Goal: Task Accomplishment & Management: Manage account settings

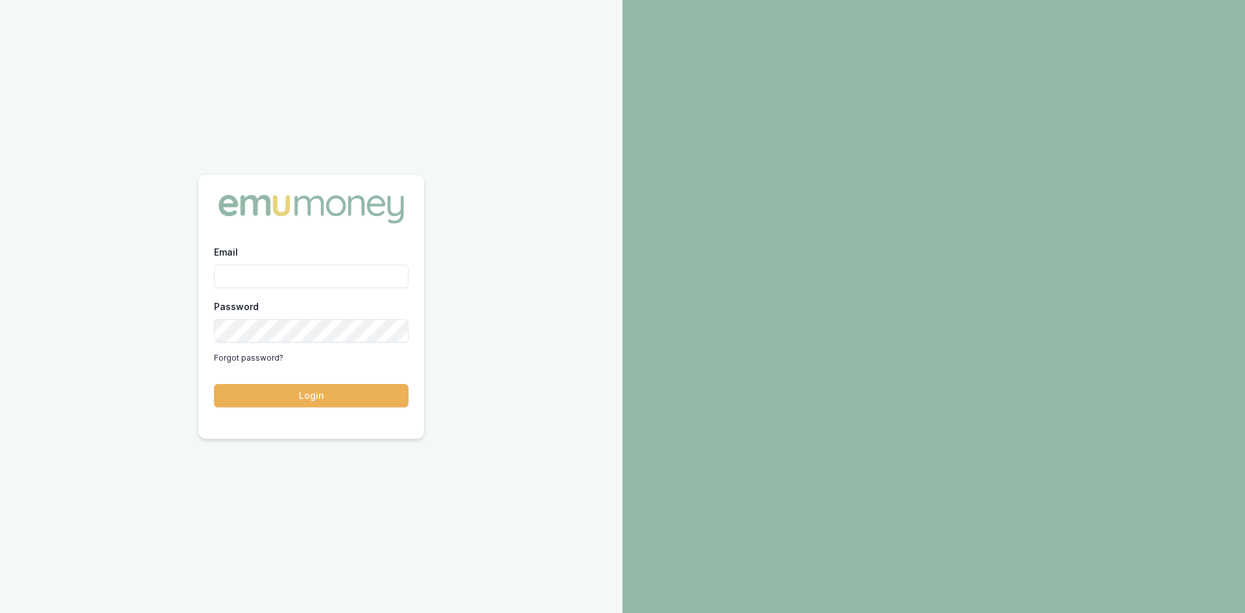
click at [292, 272] on input "Email" at bounding box center [311, 276] width 195 height 23
type input "wendy.fonseka@emumoney.com.au"
click at [340, 394] on button "Login" at bounding box center [311, 395] width 195 height 23
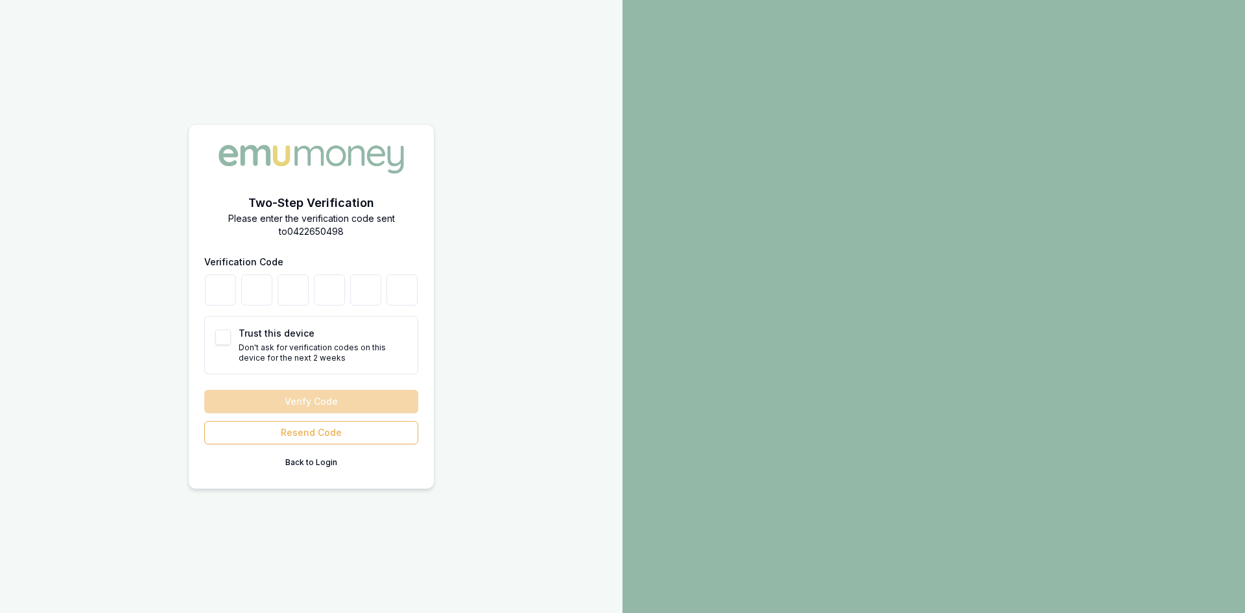
click at [215, 337] on button "Trust this device" at bounding box center [223, 337] width 16 height 16
checkbox input "true"
click at [215, 283] on input "number" at bounding box center [220, 289] width 31 height 31
type input "5"
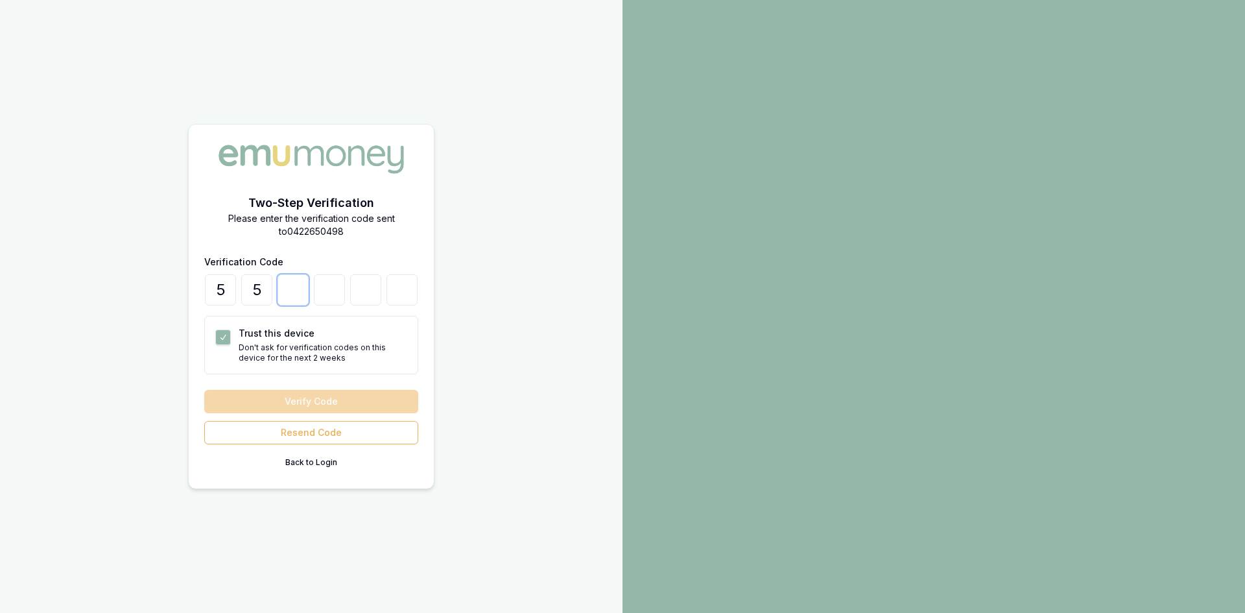
type input "0"
type input "1"
type input "4"
type input "3"
click at [309, 404] on button "Verify Code" at bounding box center [311, 401] width 214 height 23
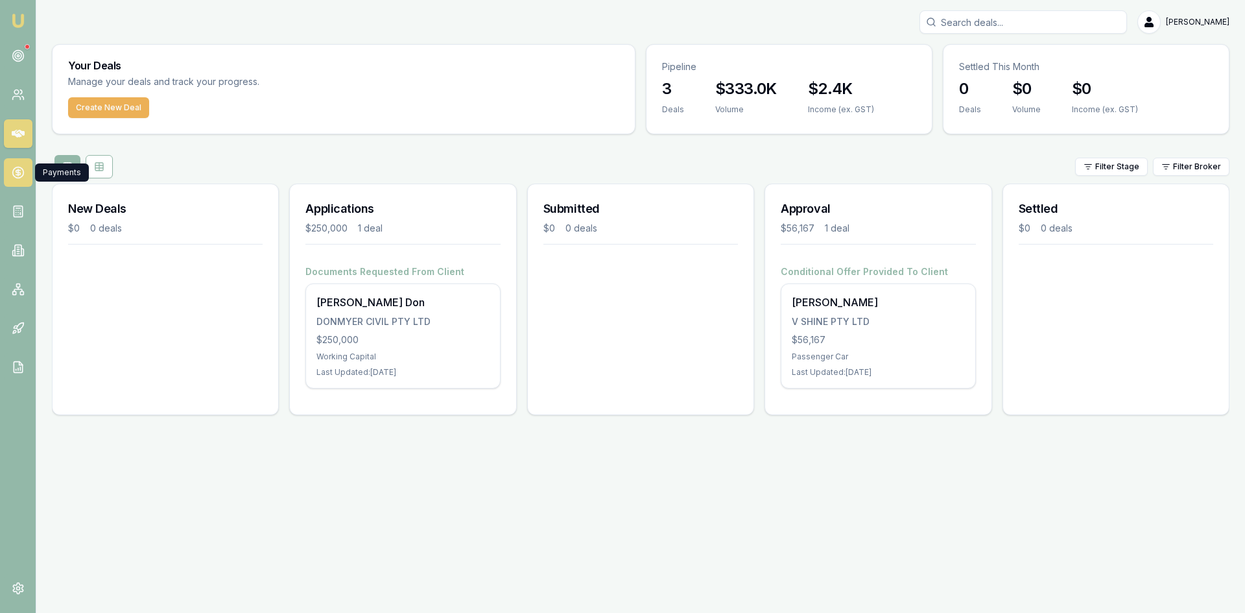
click at [20, 166] on icon at bounding box center [18, 172] width 13 height 13
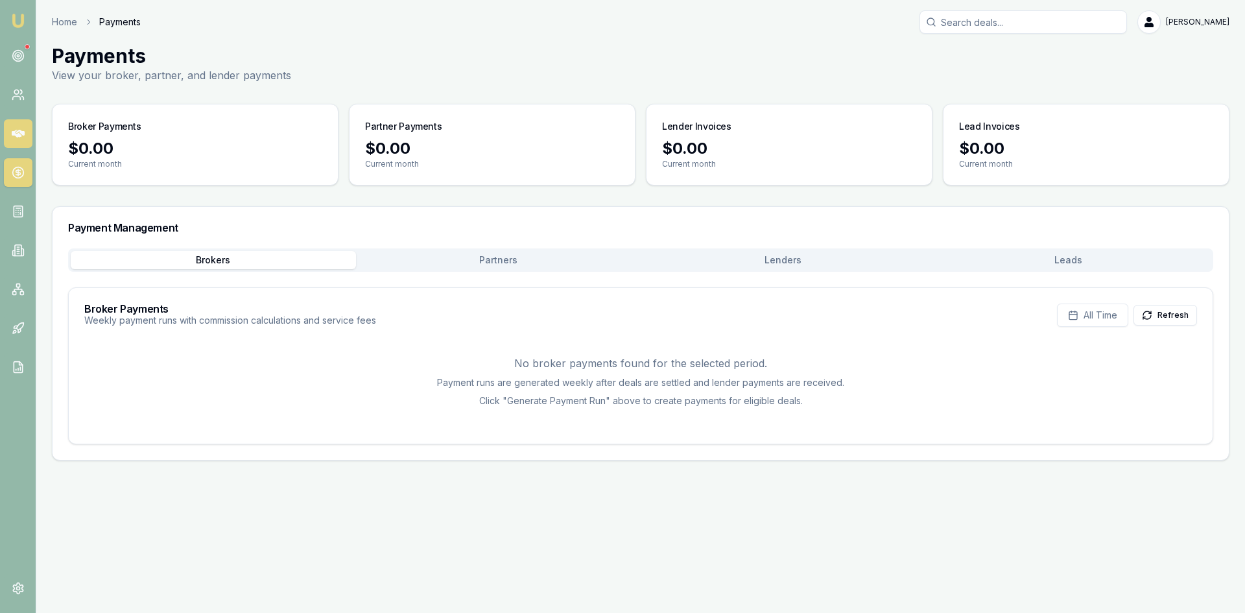
click at [21, 134] on icon at bounding box center [18, 134] width 13 height 8
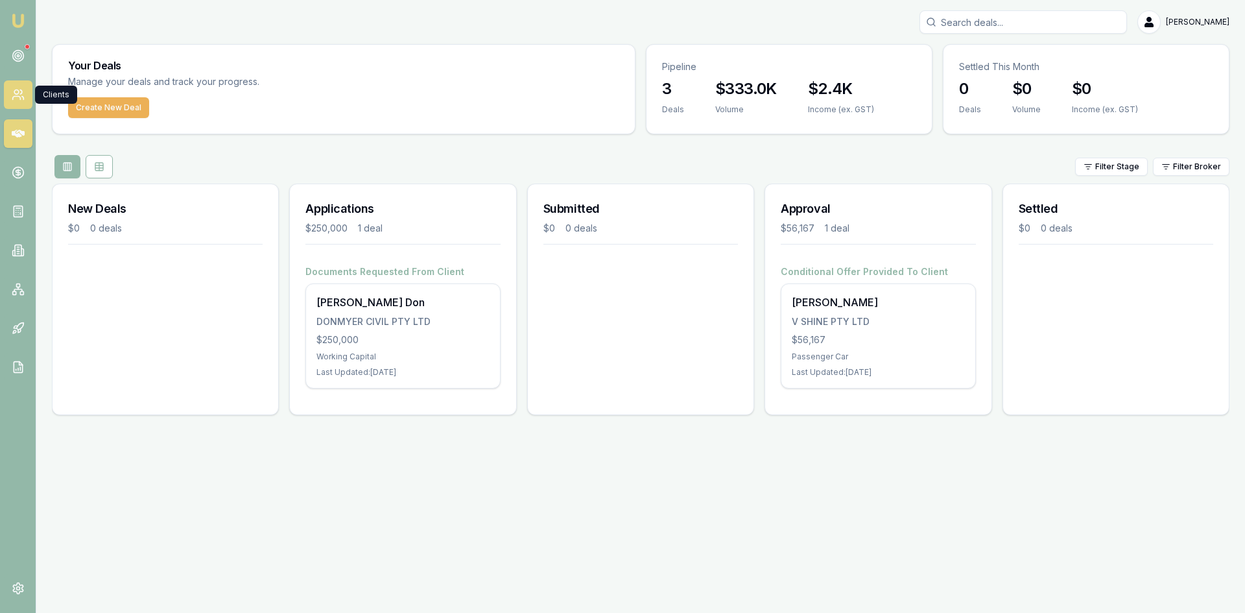
click at [21, 101] on link at bounding box center [18, 94] width 29 height 29
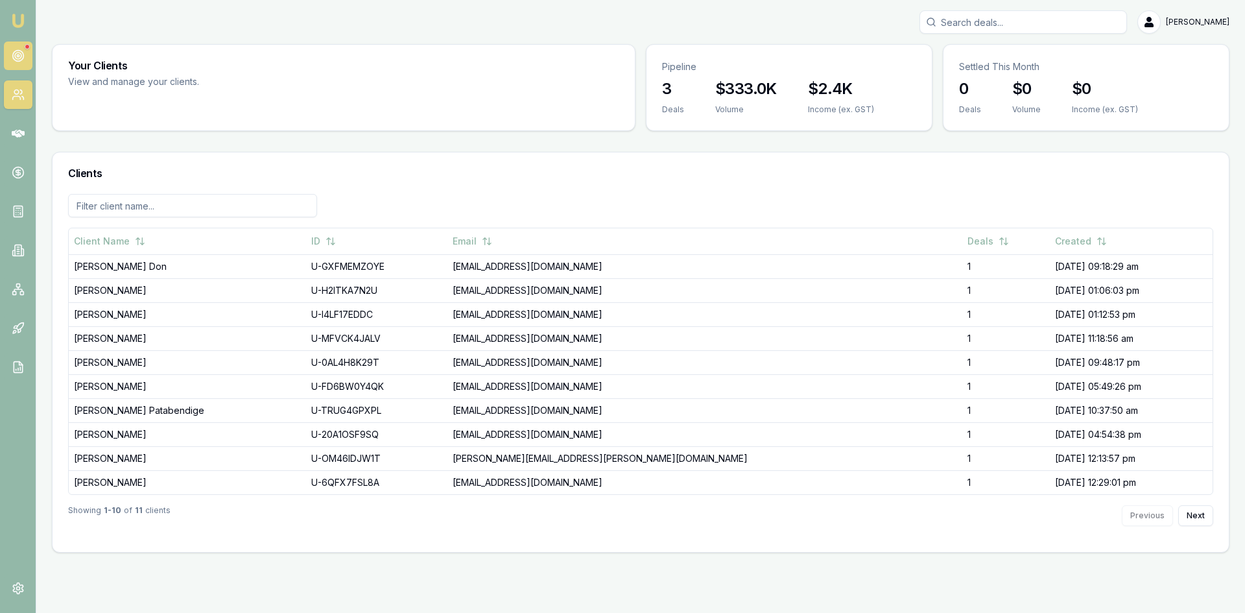
click at [22, 51] on icon at bounding box center [18, 55] width 13 height 13
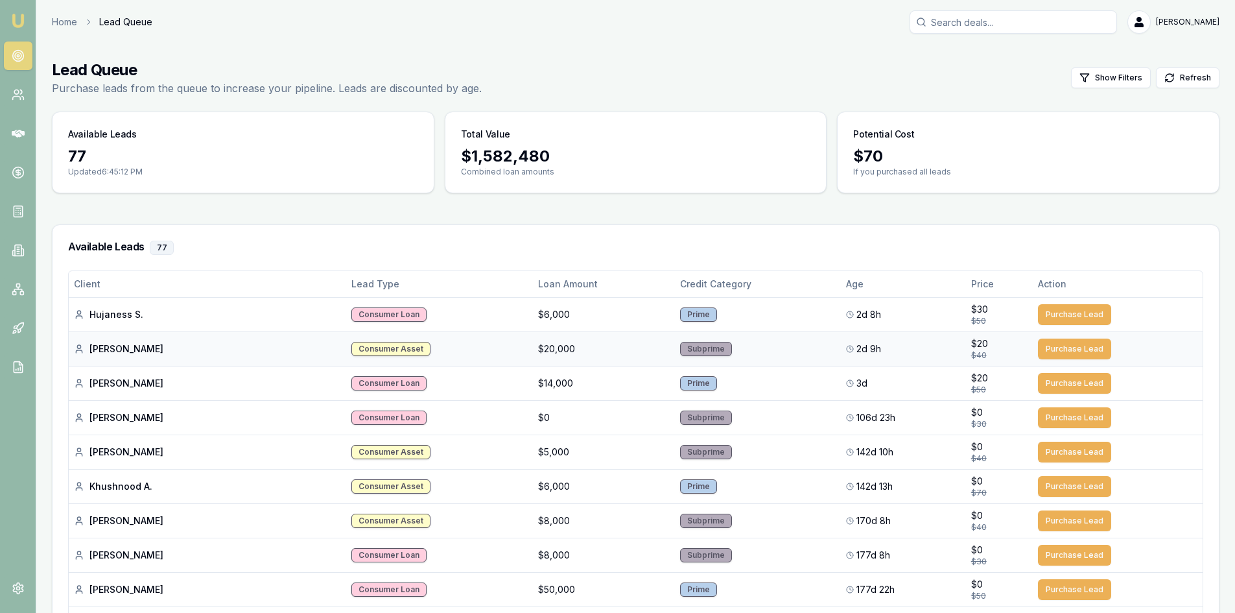
click at [232, 350] on div "Raquel S." at bounding box center [207, 348] width 267 height 13
click at [115, 350] on div "Raquel S." at bounding box center [207, 348] width 267 height 13
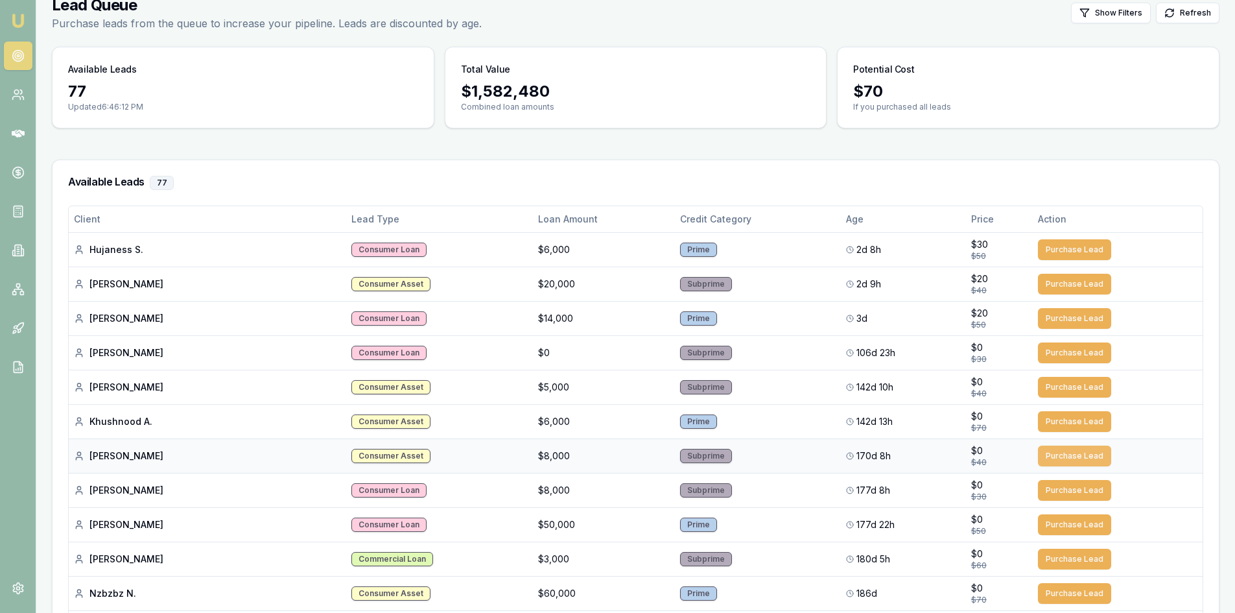
click at [1054, 453] on button "Purchase Lead" at bounding box center [1074, 456] width 73 height 21
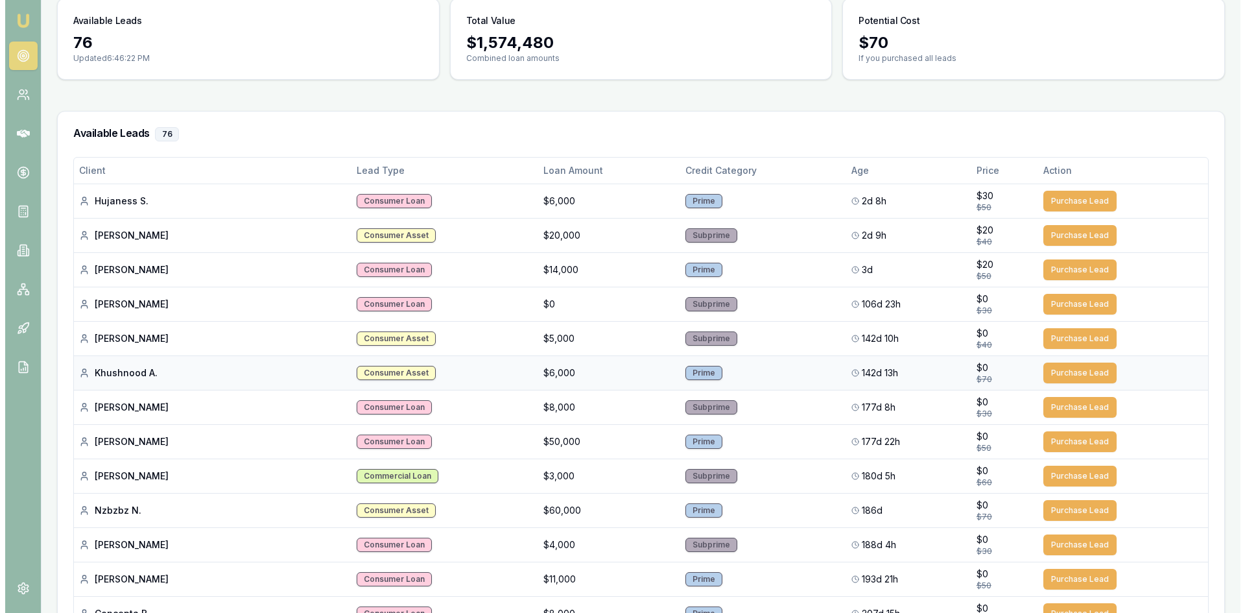
scroll to position [0, 0]
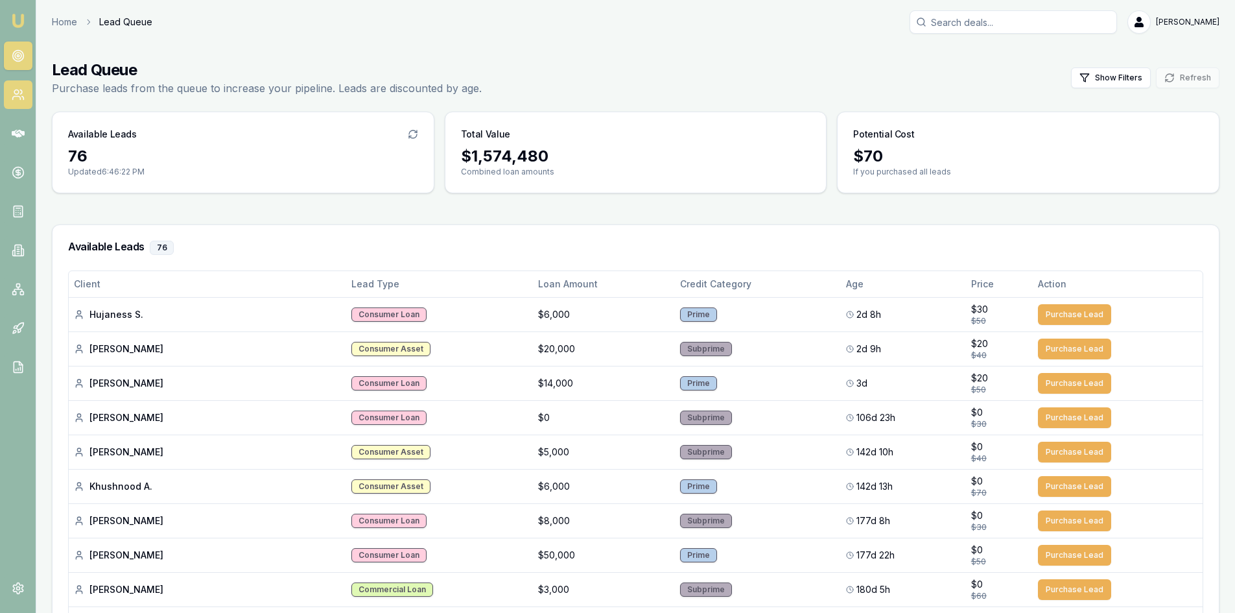
click at [24, 95] on icon at bounding box center [18, 94] width 13 height 13
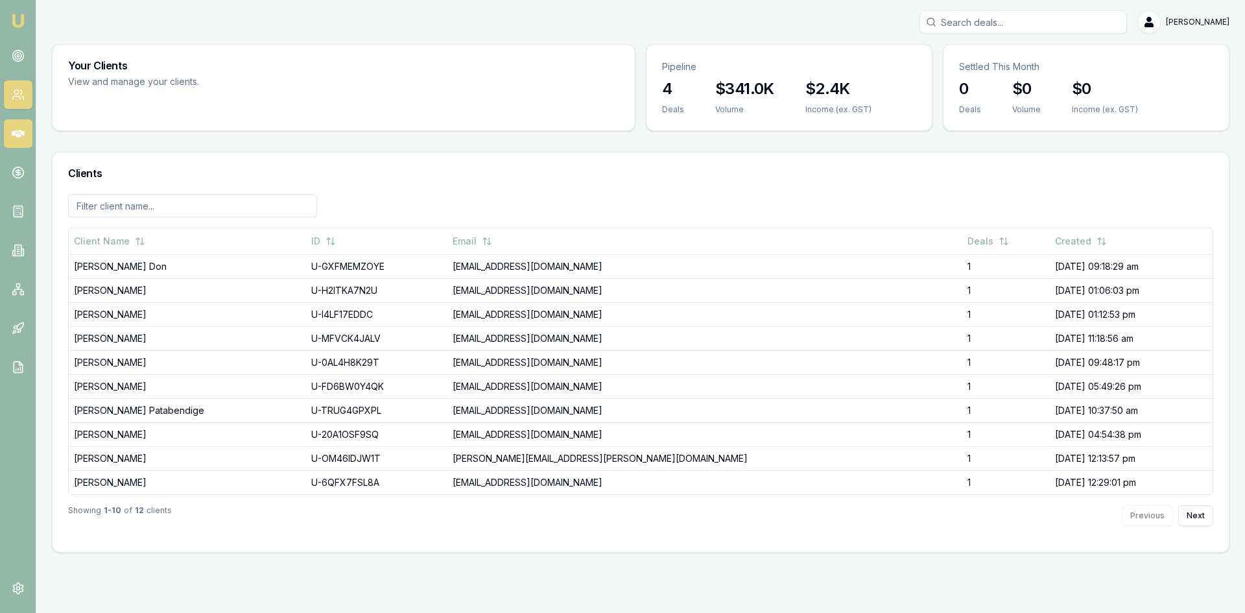
click at [20, 132] on icon at bounding box center [18, 134] width 13 height 8
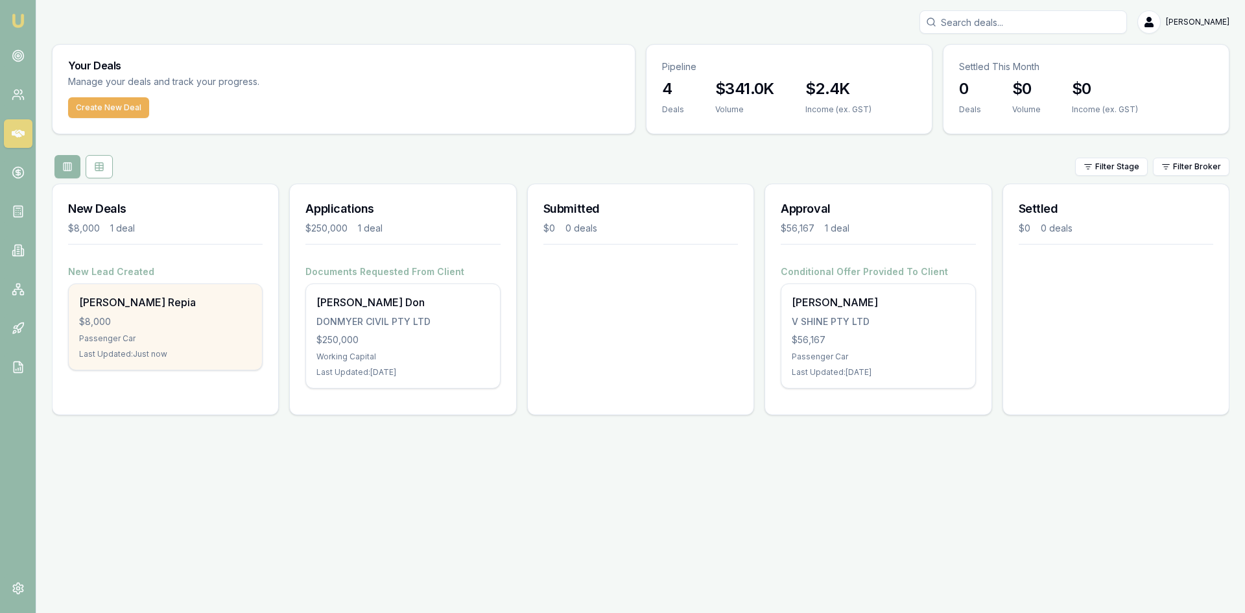
click at [115, 321] on div "$8,000" at bounding box center [165, 321] width 173 height 13
click at [204, 306] on div "Emily-rose Repia" at bounding box center [165, 302] width 173 height 16
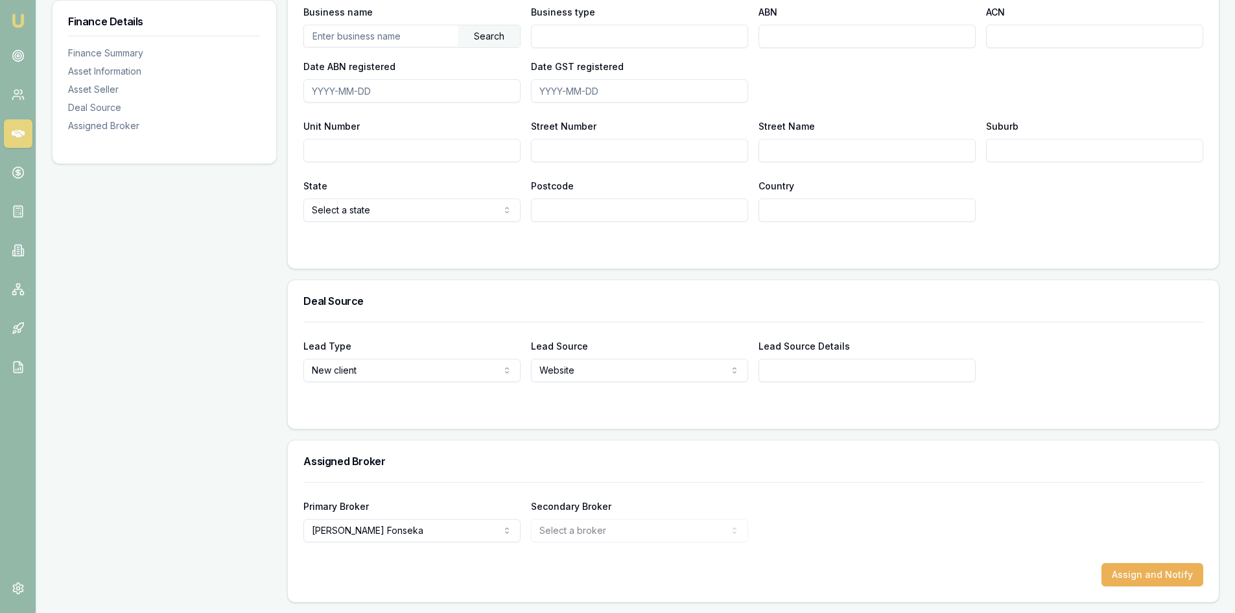
scroll to position [115, 0]
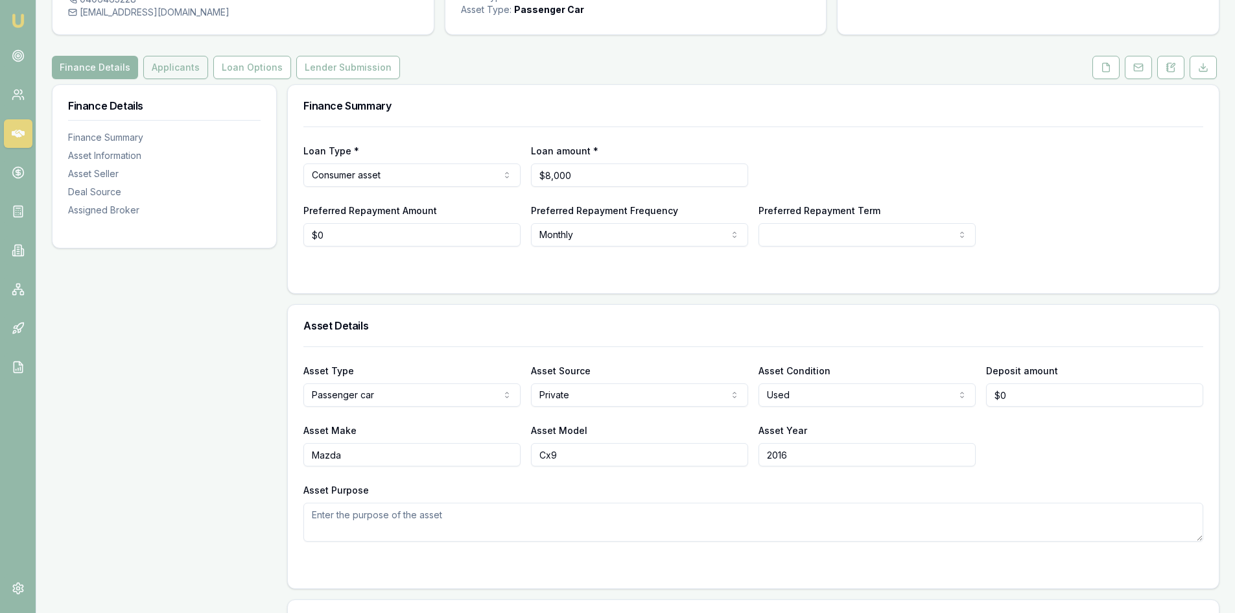
click at [181, 72] on button "Applicants" at bounding box center [175, 67] width 65 height 23
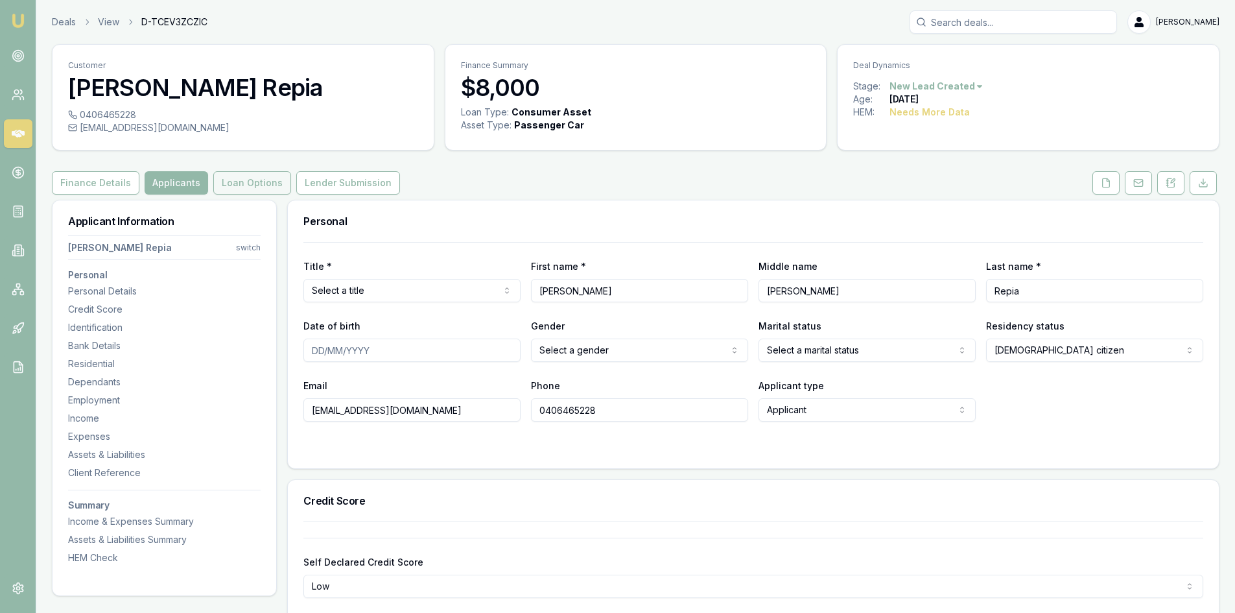
click at [254, 186] on button "Loan Options" at bounding box center [252, 182] width 78 height 23
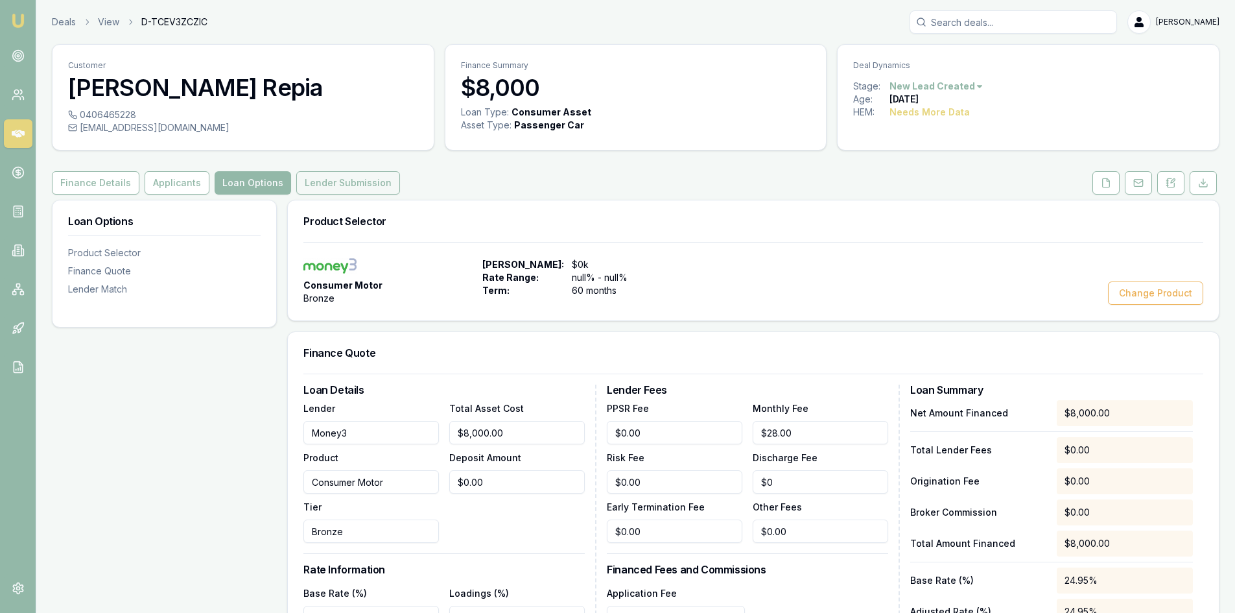
click at [344, 179] on button "Lender Submission" at bounding box center [348, 182] width 104 height 23
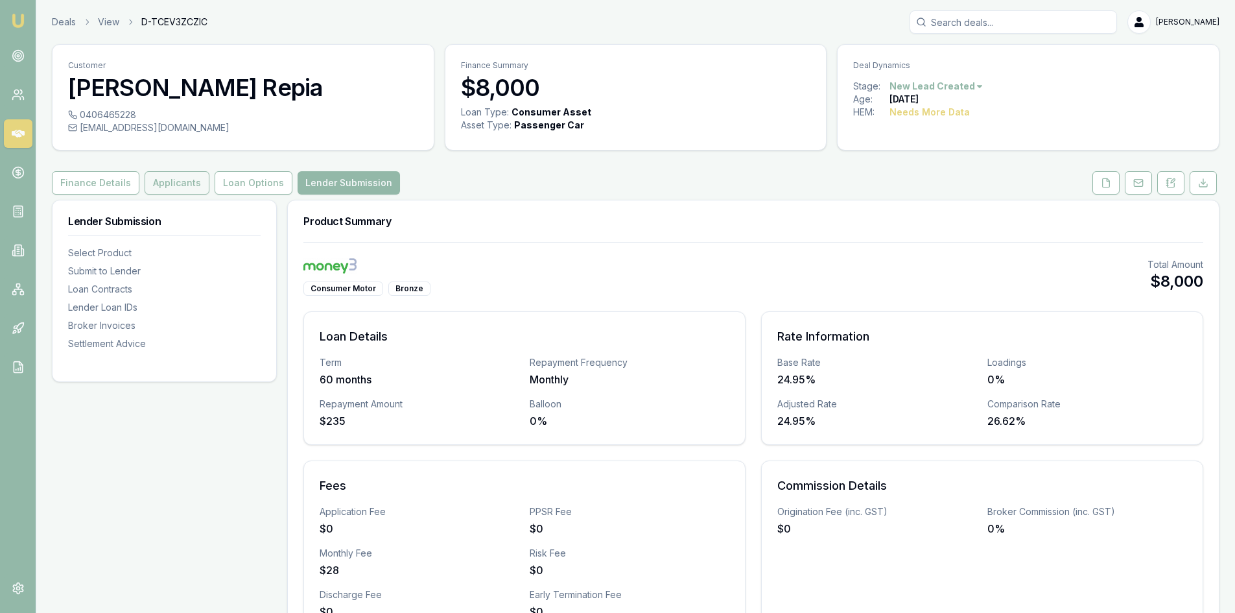
click at [191, 187] on button "Applicants" at bounding box center [177, 182] width 65 height 23
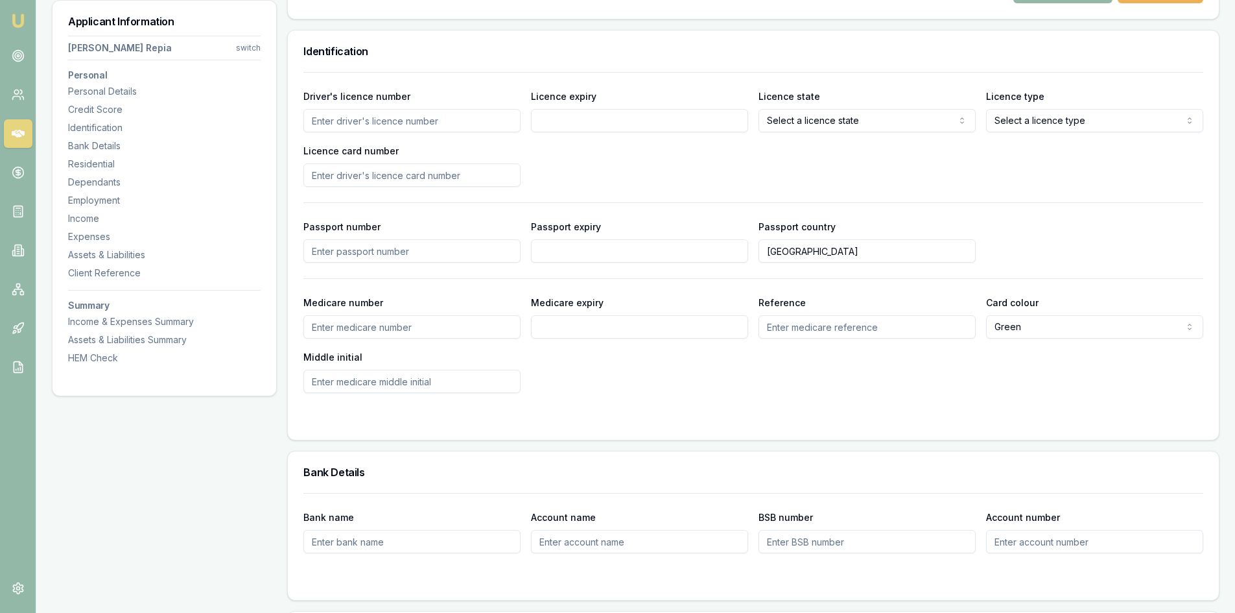
scroll to position [324, 0]
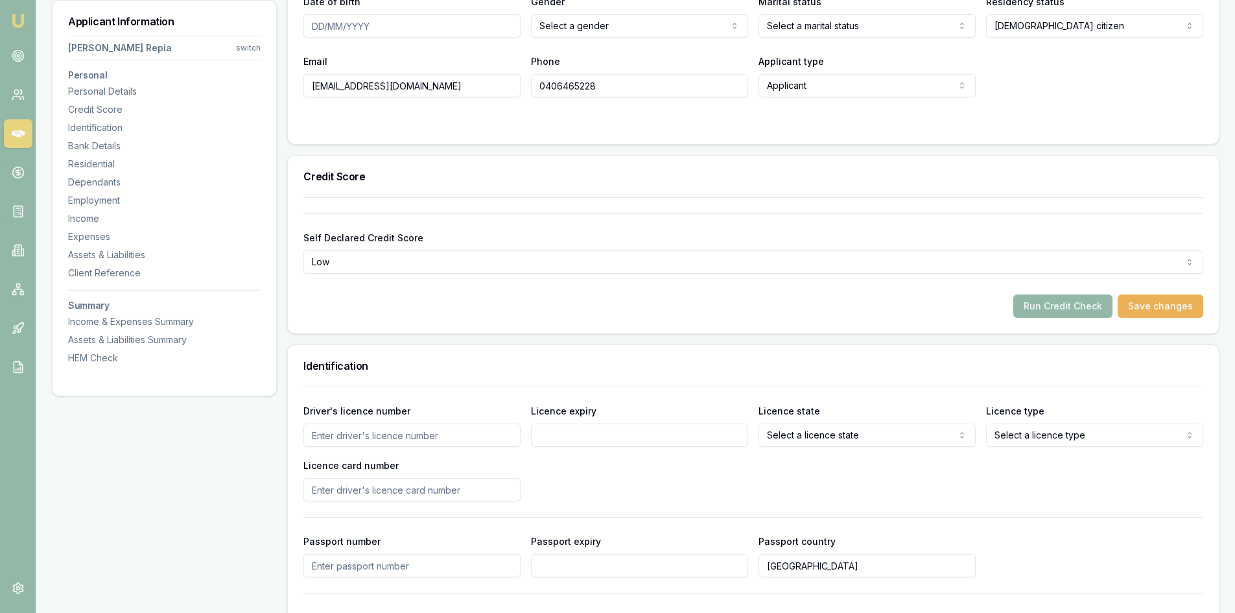
click at [18, 126] on link at bounding box center [18, 133] width 29 height 29
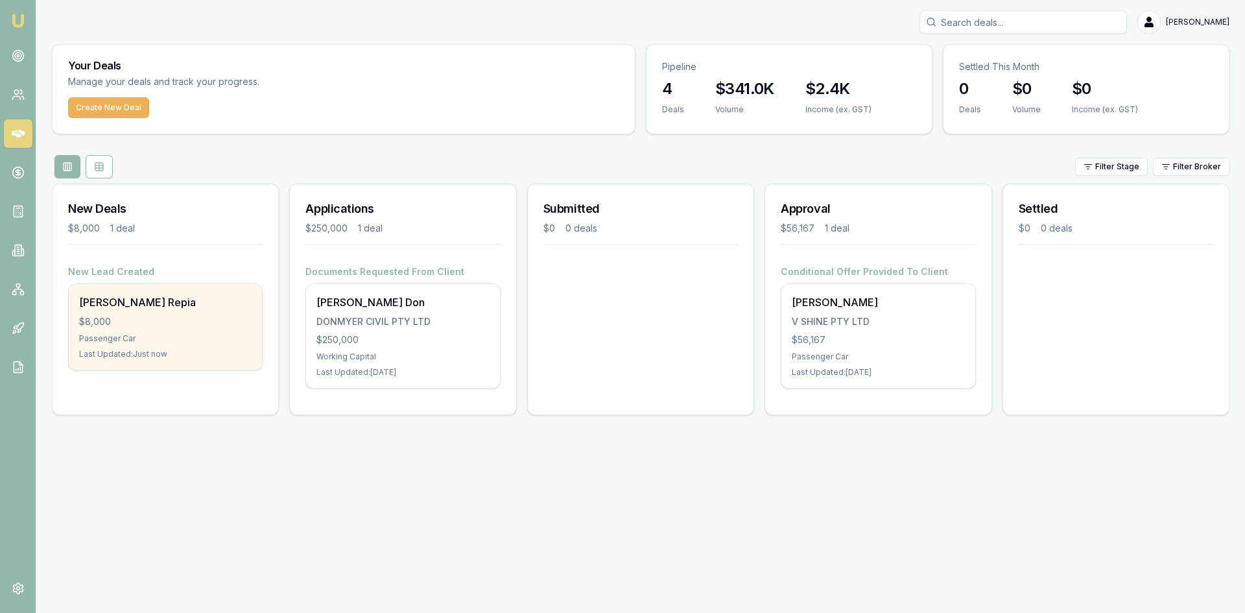
click at [164, 313] on div "Emily-rose Repia $8,000 Passenger Car Last Updated: Just now" at bounding box center [165, 327] width 193 height 86
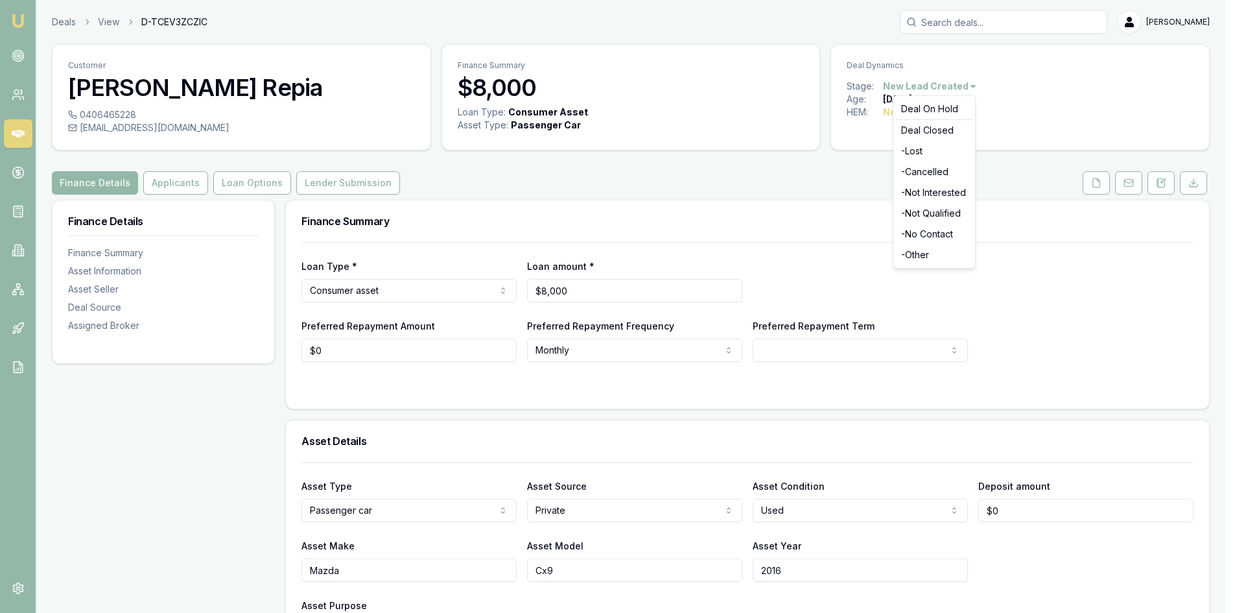
click at [978, 87] on html "Emu Broker Deals View D-TCEV3ZCZIC [PERSON_NAME] Toggle Menu Customer [PERSON_N…" at bounding box center [617, 306] width 1235 height 613
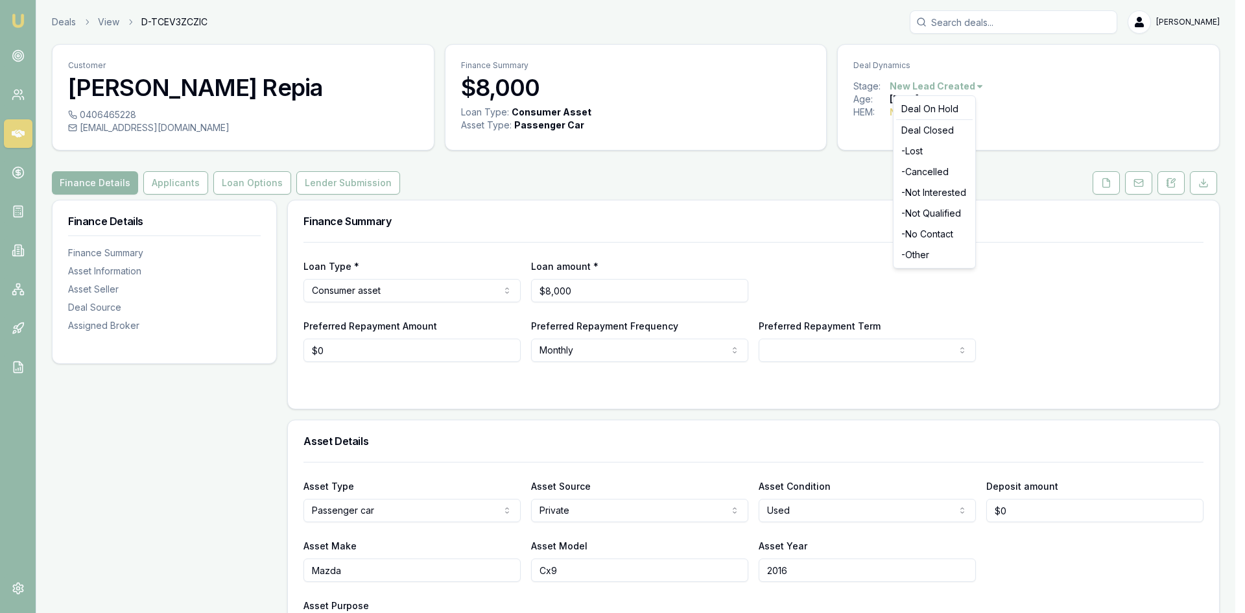
click at [1207, 179] on html "Emu Broker Deals View D-TCEV3ZCZIC Wendy Fonseka Toggle Menu Customer Emily-ros…" at bounding box center [622, 306] width 1245 height 613
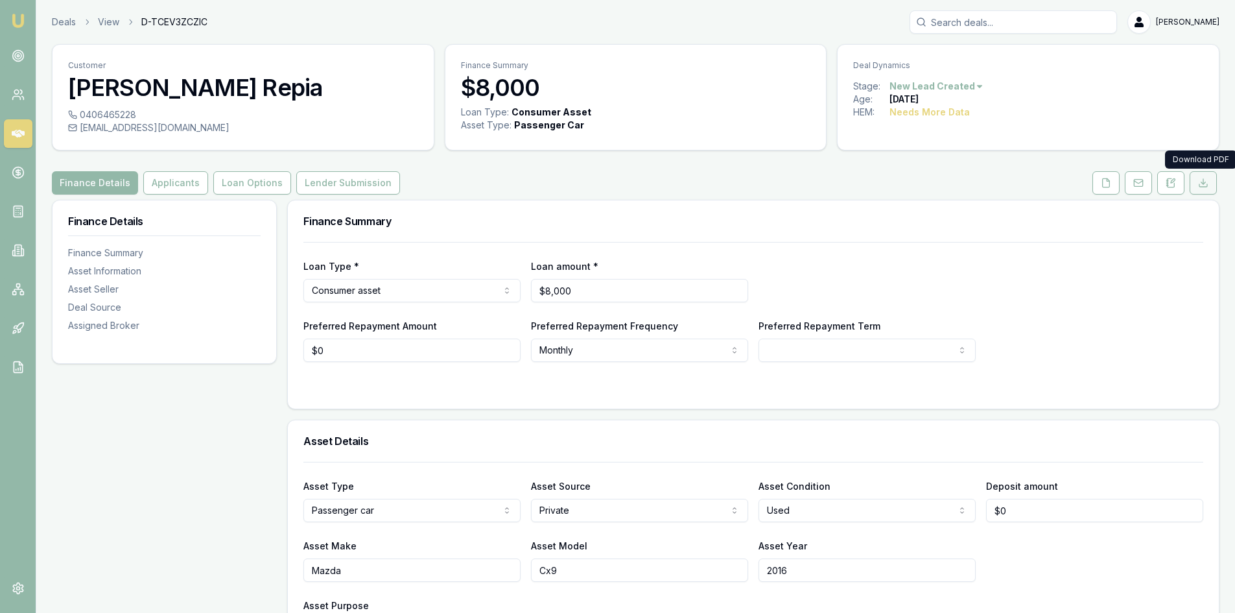
click at [1203, 186] on icon at bounding box center [1203, 183] width 10 height 10
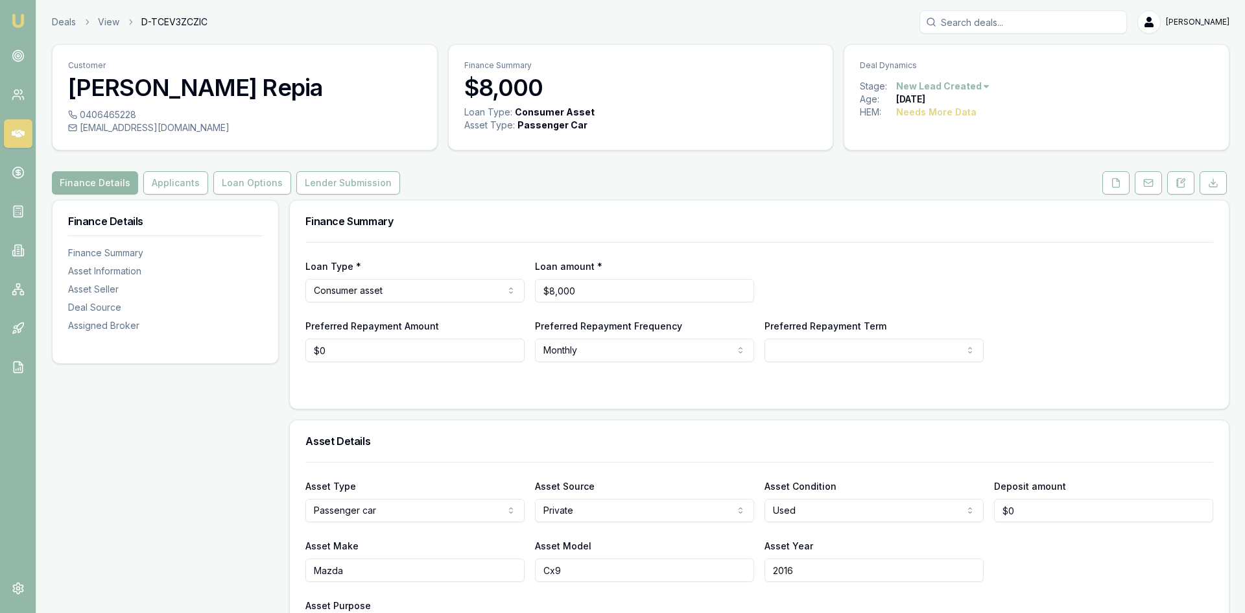
click at [979, 88] on html "Emu Broker Deals View D-TCEV3ZCZIC Wendy Fonseka Toggle Menu Customer Emily-ros…" at bounding box center [622, 306] width 1245 height 613
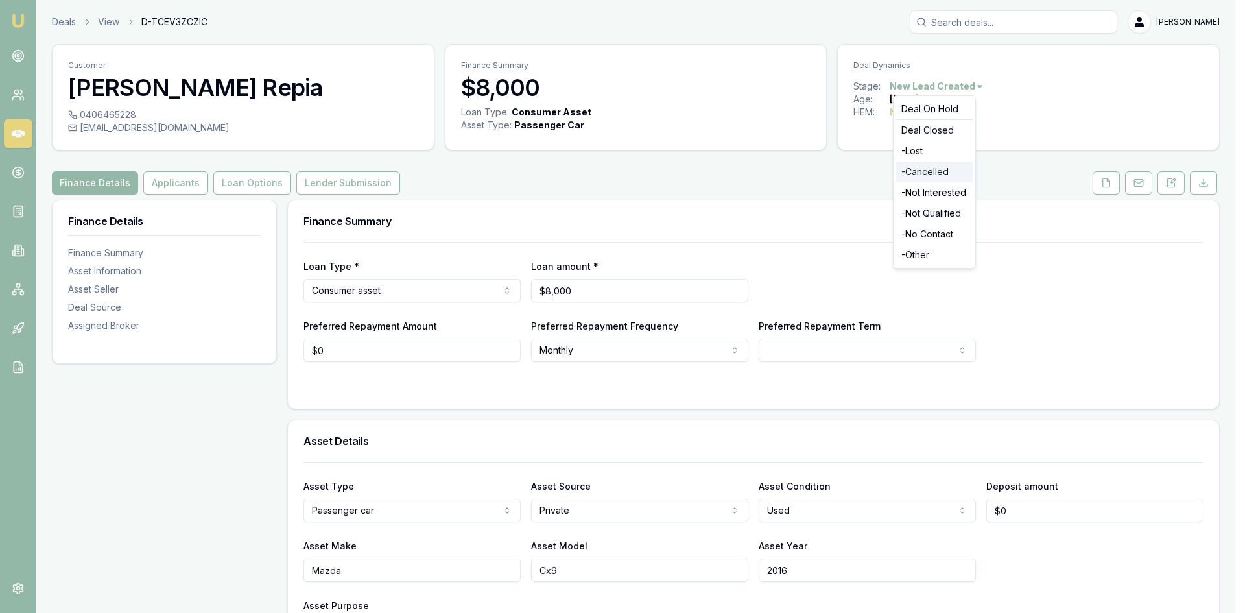
click at [922, 172] on div "- Cancelled" at bounding box center [934, 171] width 77 height 21
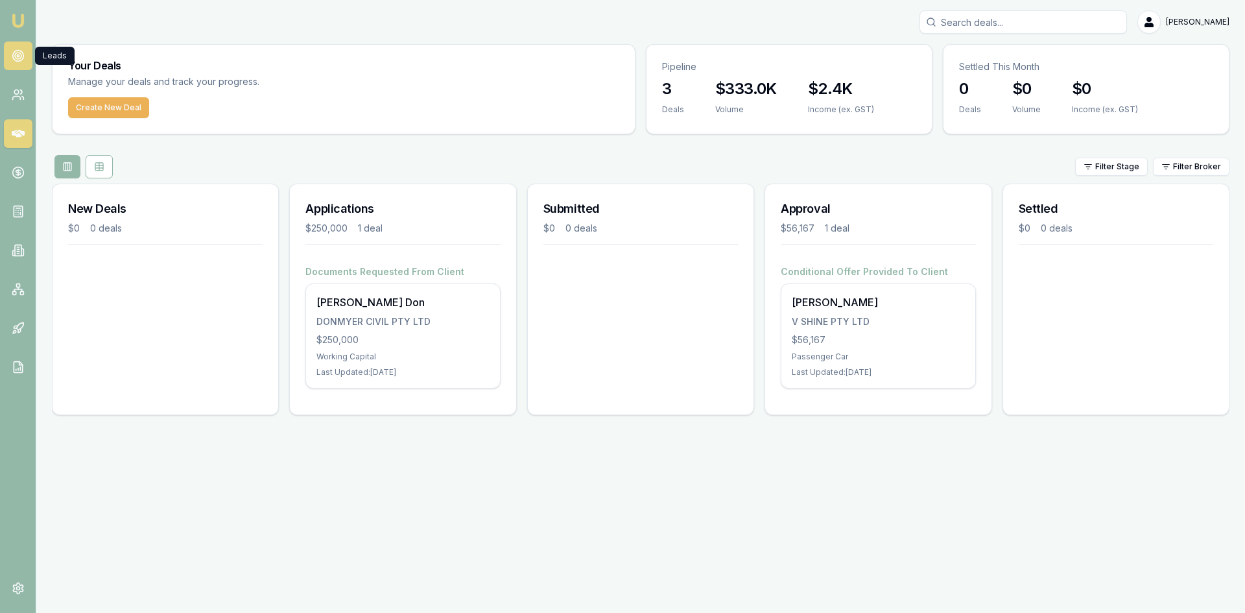
click at [12, 63] on link at bounding box center [18, 56] width 29 height 29
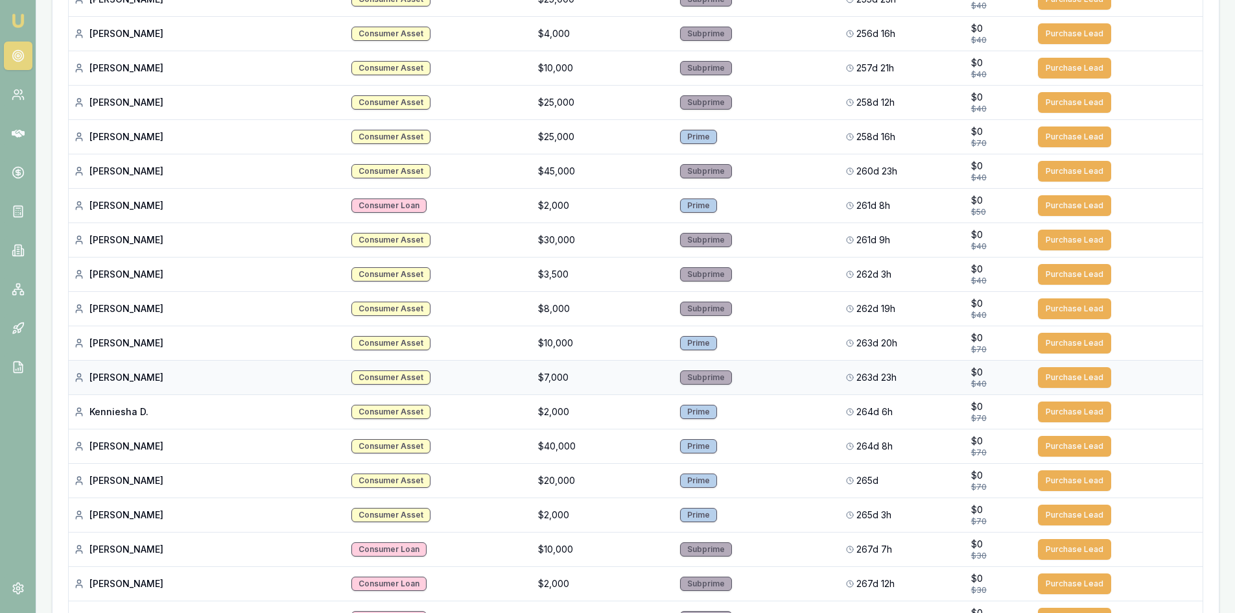
scroll to position [973, 0]
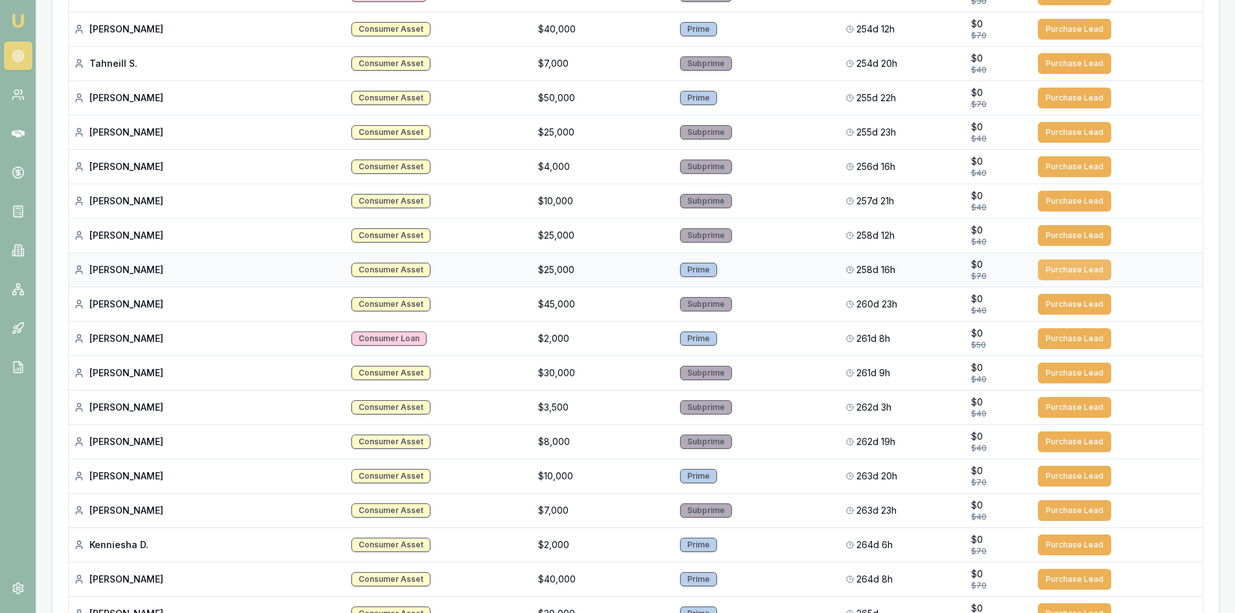
click at [1073, 270] on button "Purchase Lead" at bounding box center [1074, 269] width 73 height 21
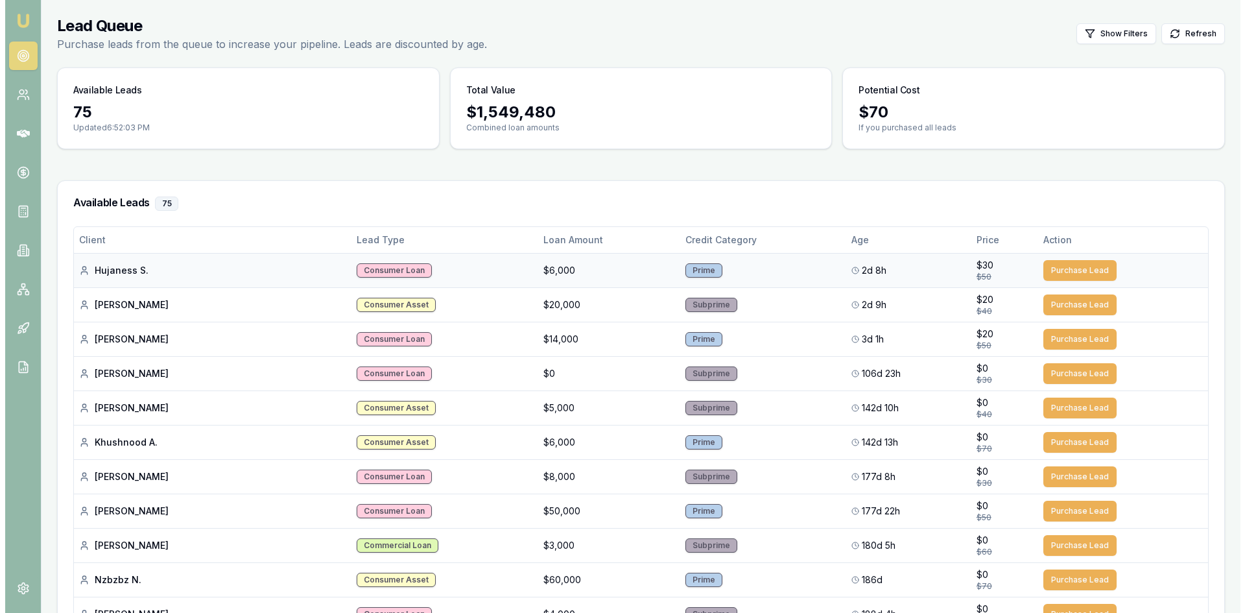
scroll to position [0, 0]
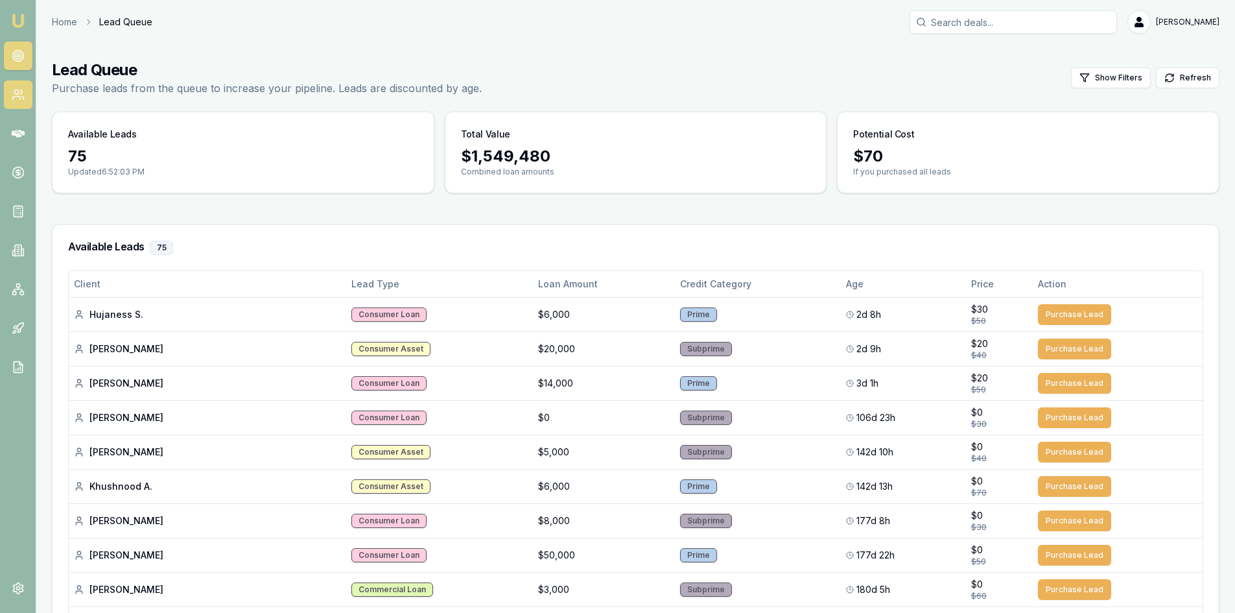
click at [17, 90] on circle at bounding box center [16, 92] width 5 height 5
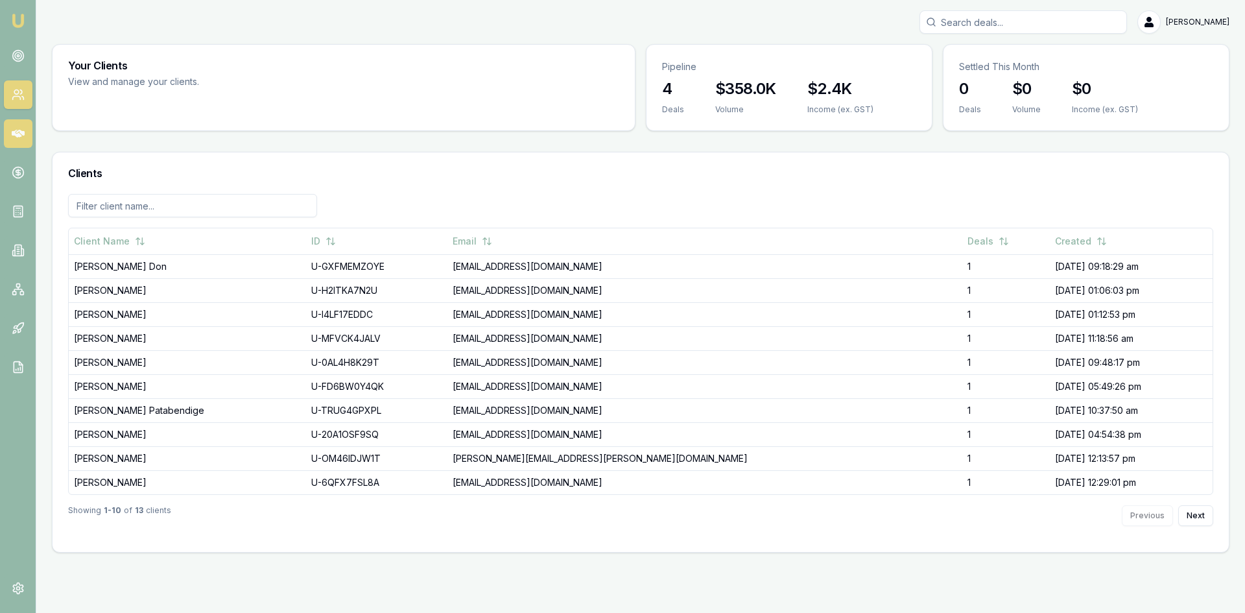
click at [17, 135] on icon at bounding box center [18, 134] width 13 height 8
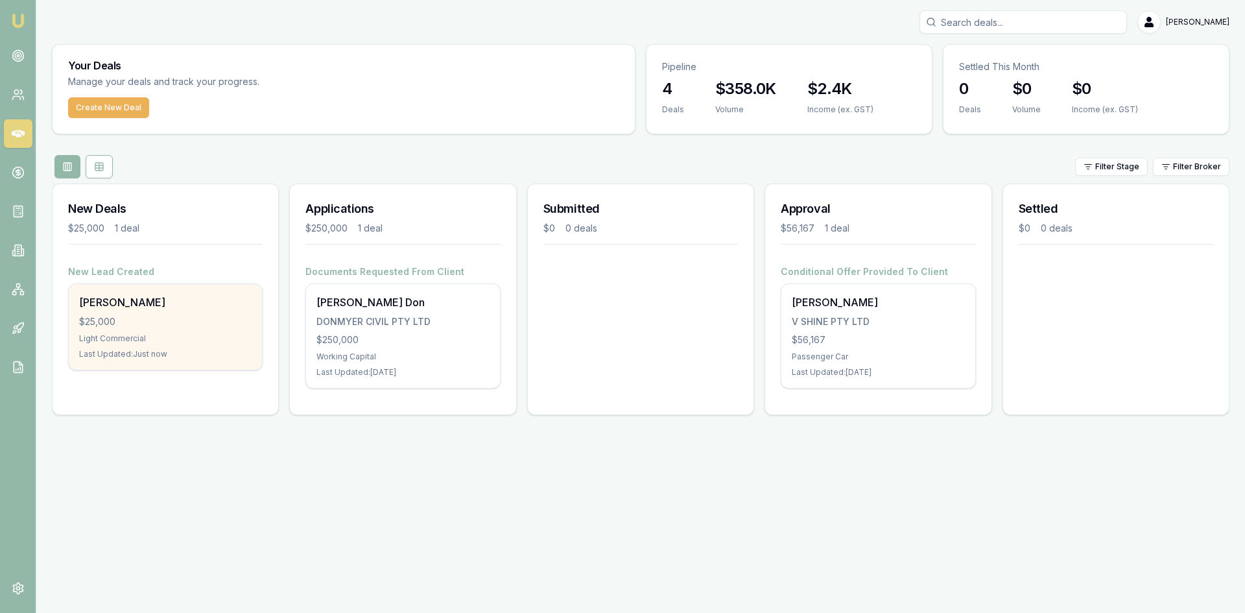
click at [144, 313] on div "Raphael Cutlack $25,000 Light Commercial Last Updated: Just now" at bounding box center [165, 327] width 193 height 86
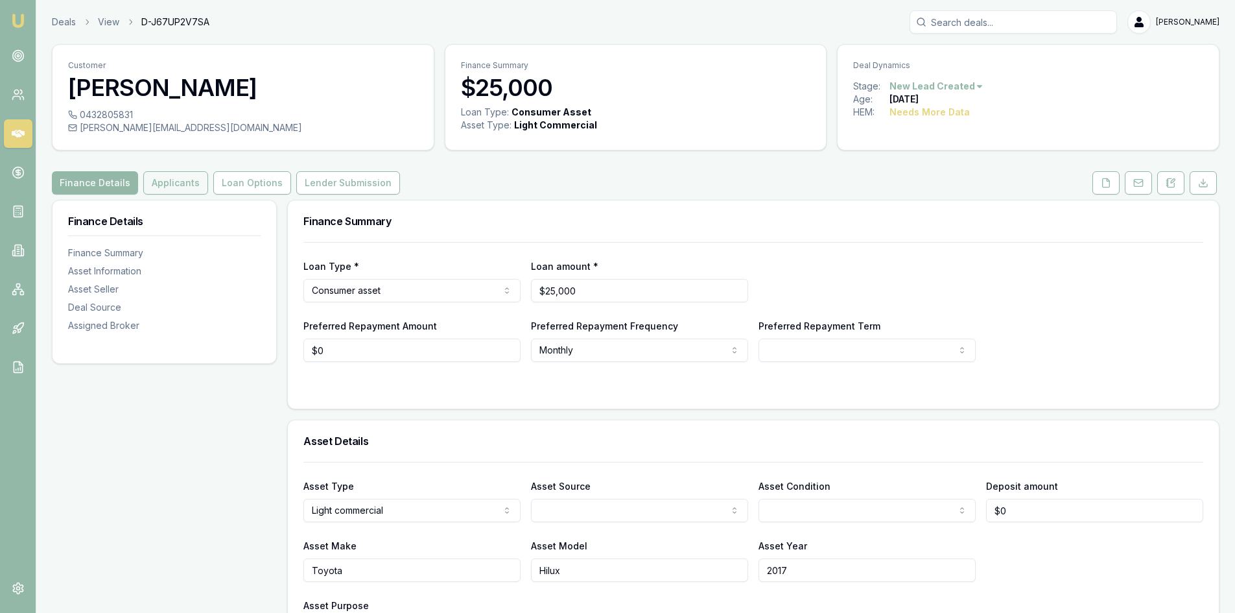
click at [184, 184] on button "Applicants" at bounding box center [175, 182] width 65 height 23
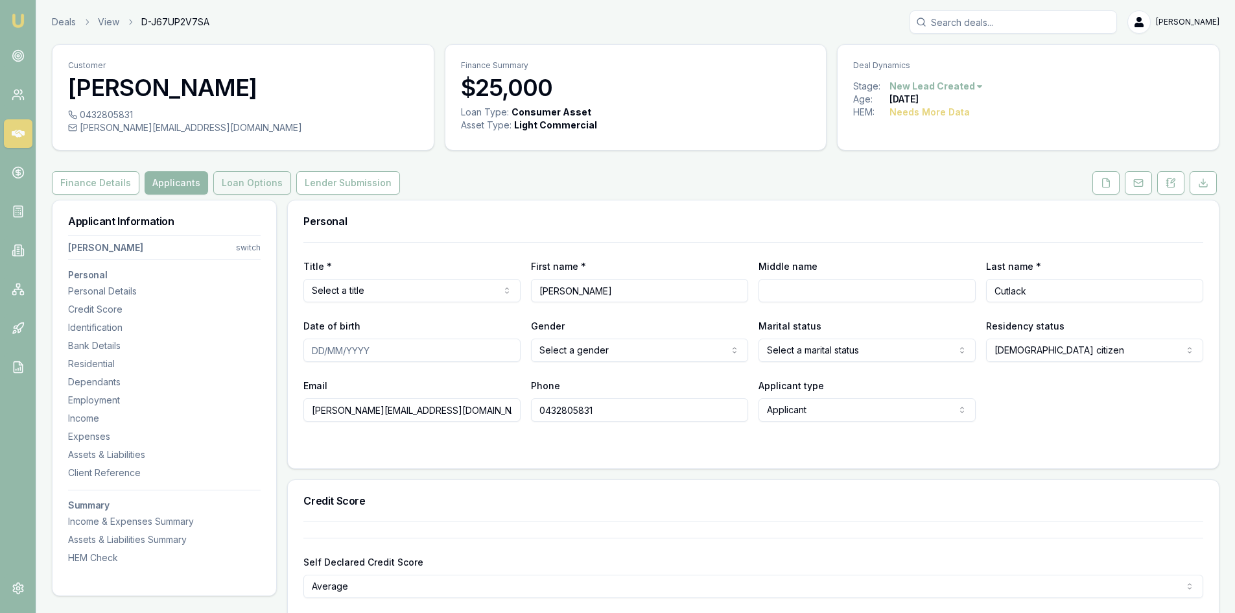
click at [250, 187] on button "Loan Options" at bounding box center [252, 182] width 78 height 23
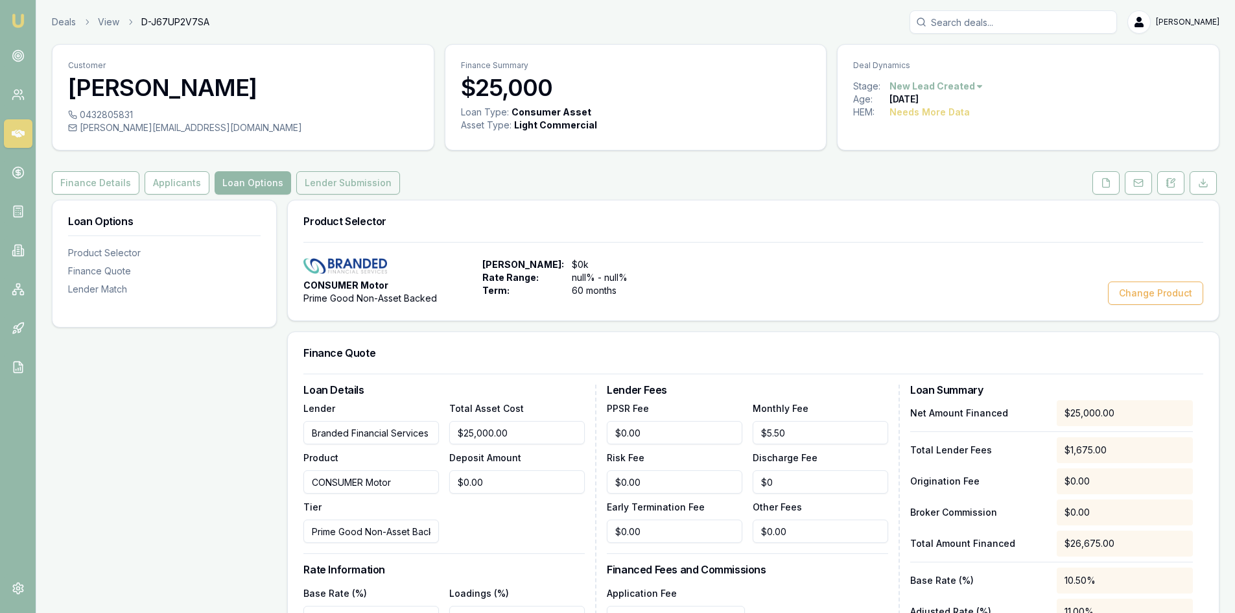
click at [361, 181] on button "Lender Submission" at bounding box center [348, 182] width 104 height 23
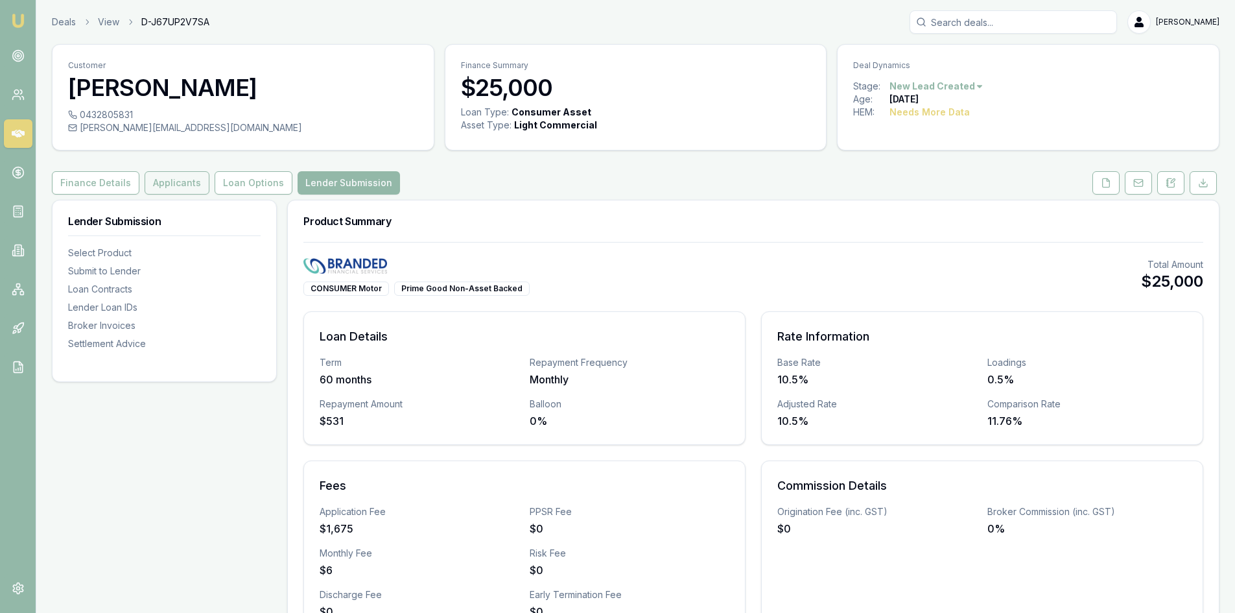
click at [173, 184] on button "Applicants" at bounding box center [177, 182] width 65 height 23
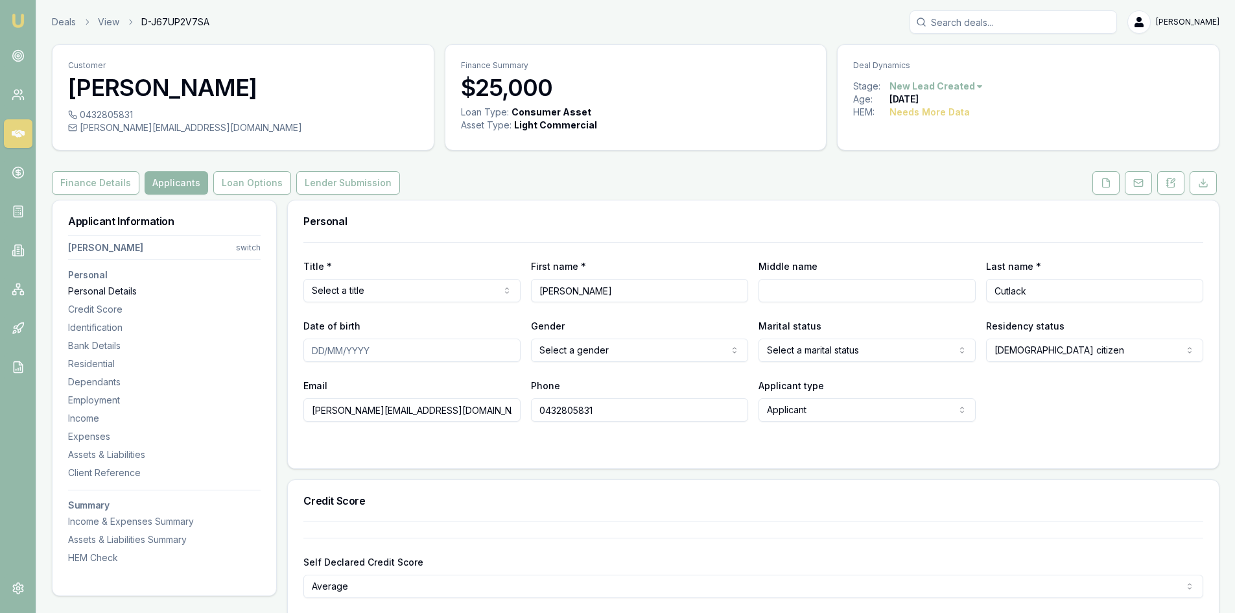
click at [120, 292] on div "Personal Details" at bounding box center [164, 291] width 193 height 13
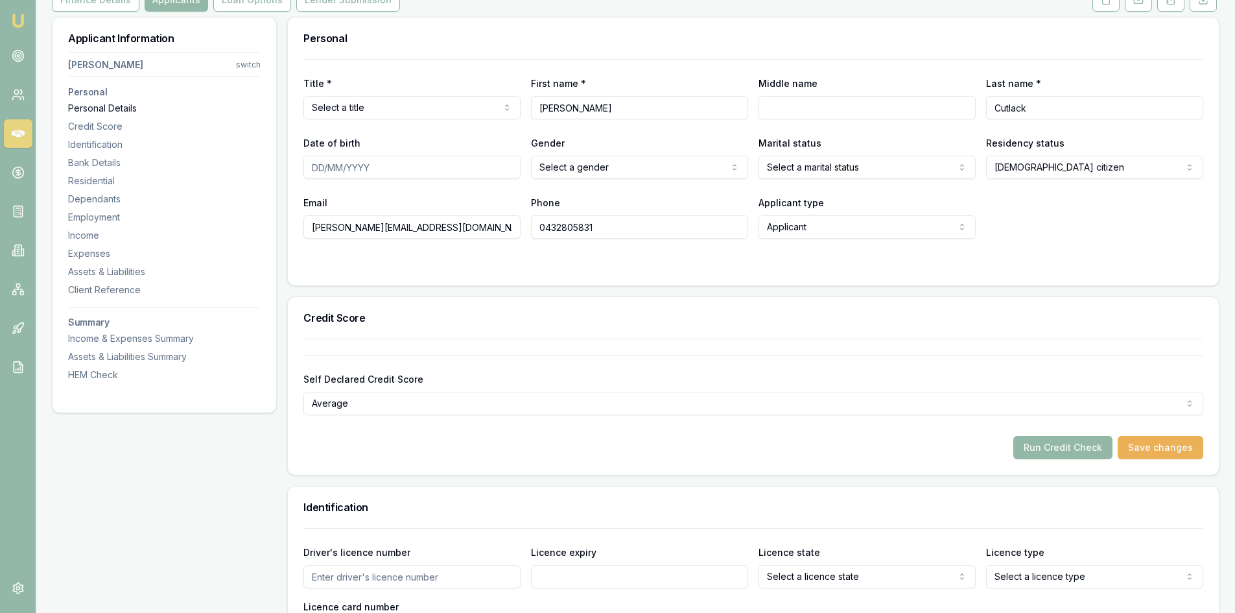
scroll to position [200, 0]
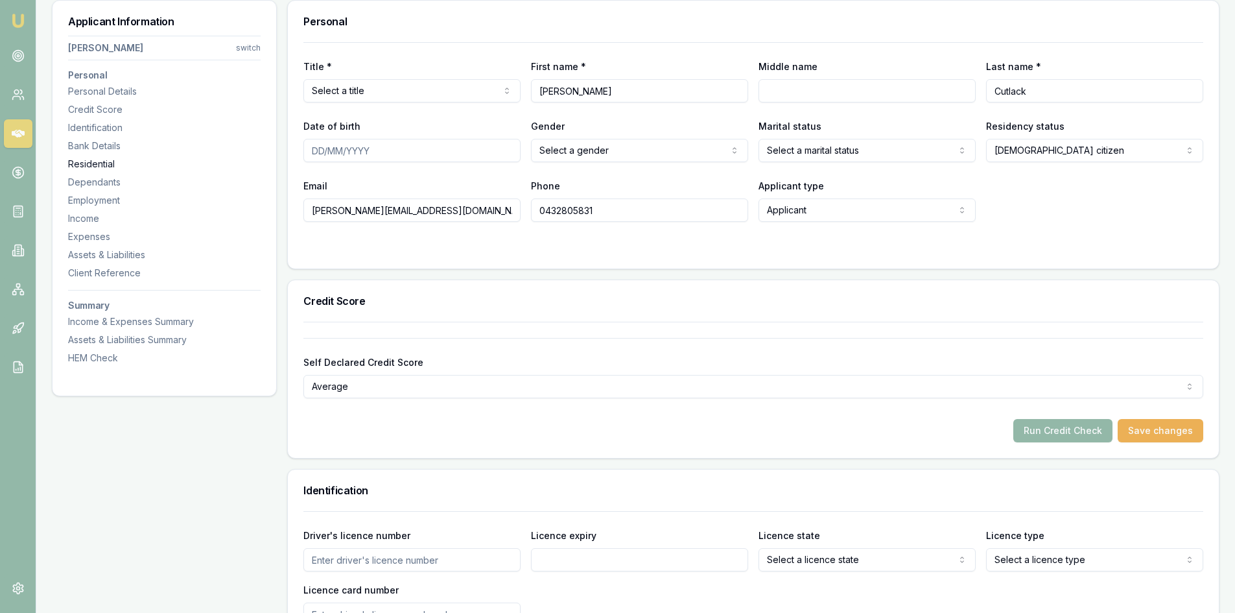
click at [97, 158] on div "Residential" at bounding box center [164, 164] width 193 height 13
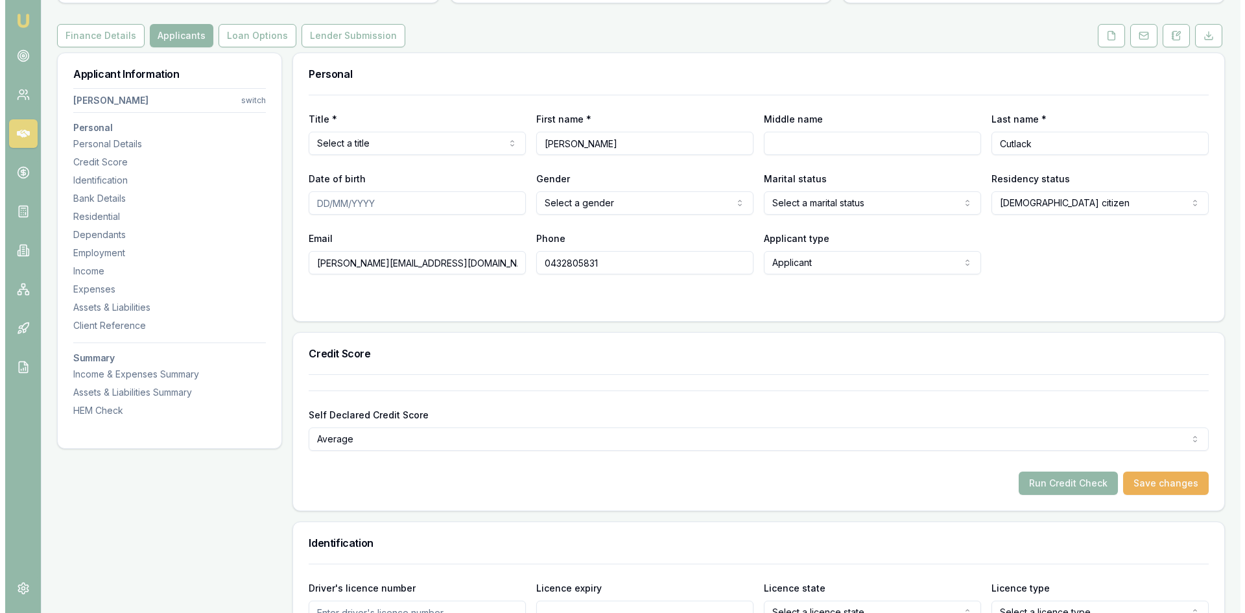
scroll to position [0, 0]
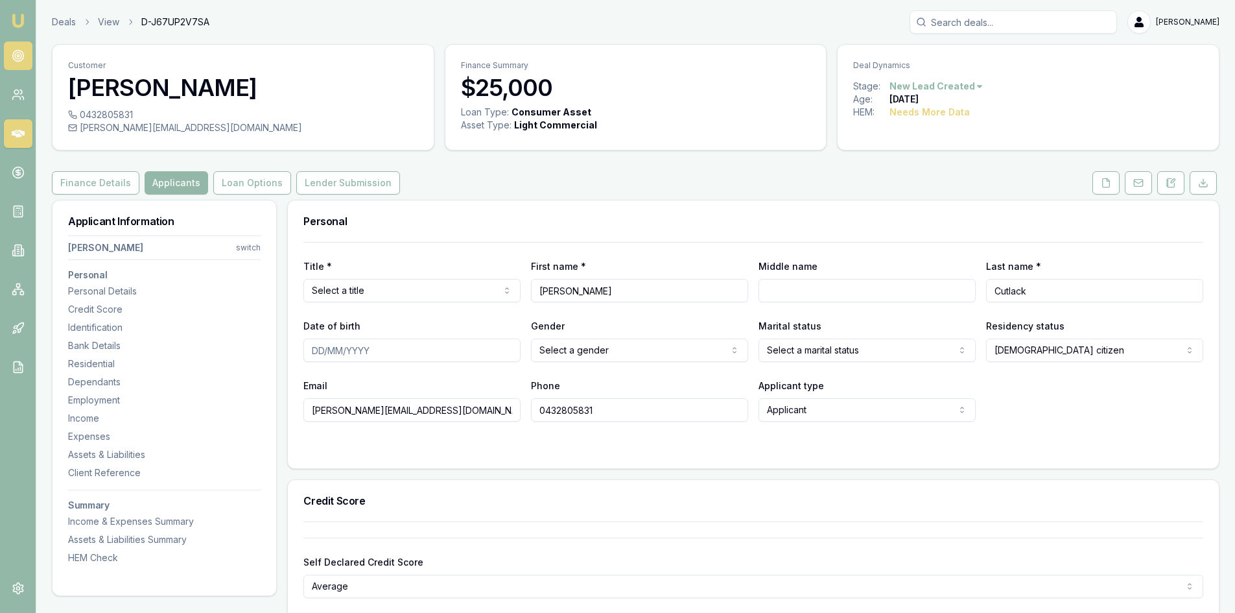
click at [19, 61] on circle at bounding box center [17, 56] width 11 height 11
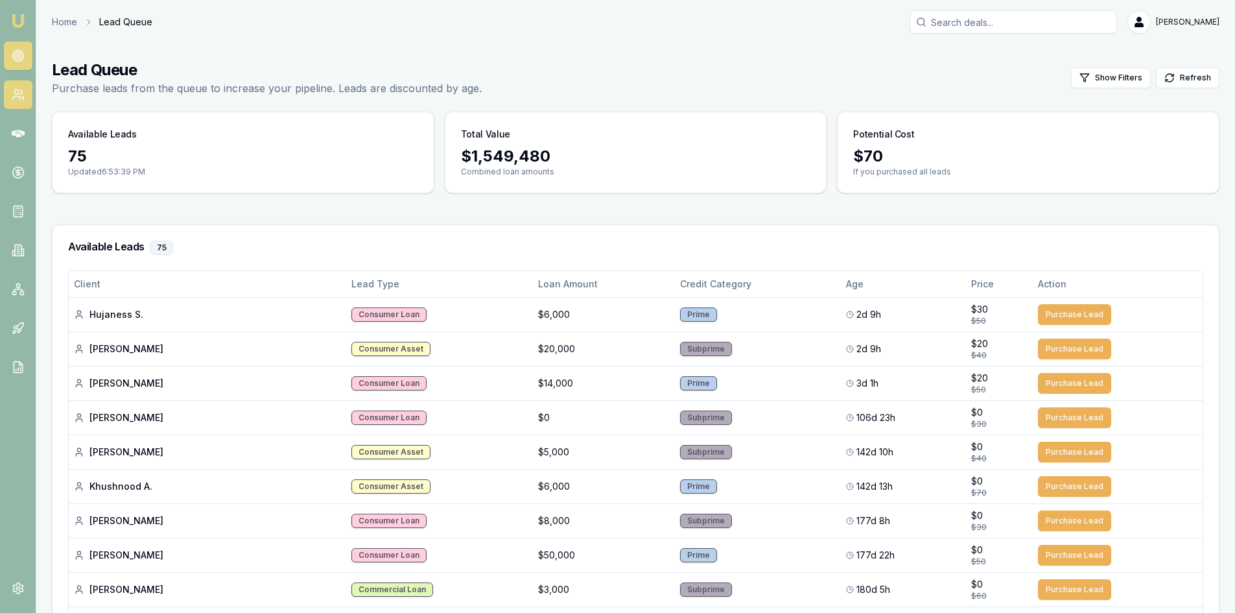
click at [22, 93] on icon at bounding box center [21, 92] width 2 height 4
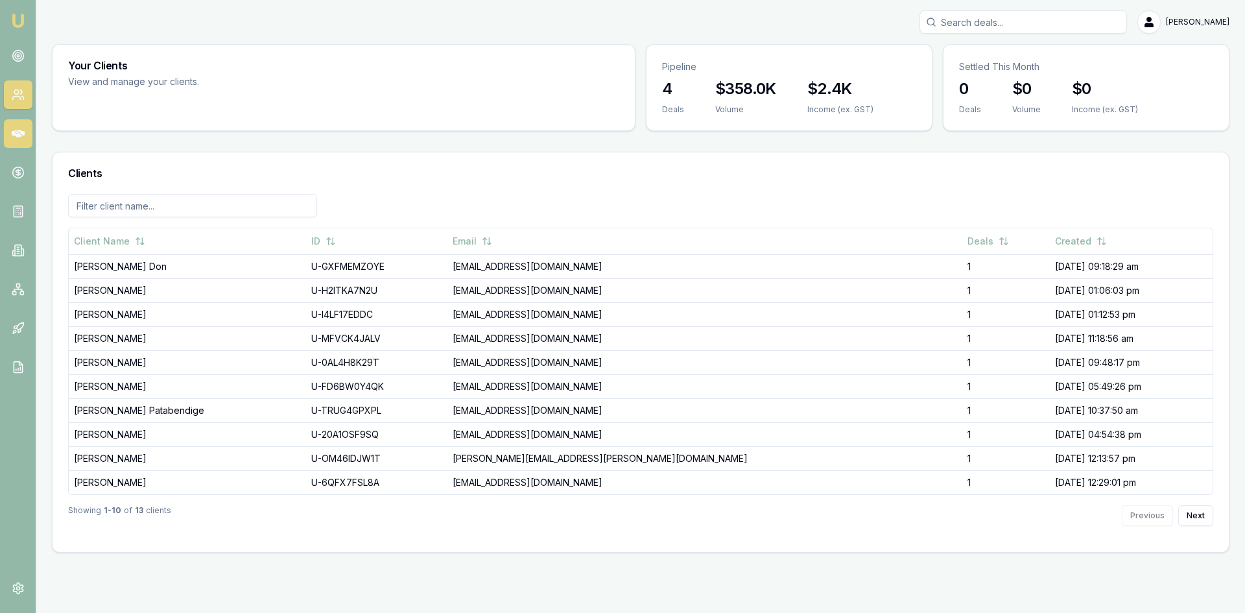
click at [16, 140] on link at bounding box center [18, 133] width 29 height 29
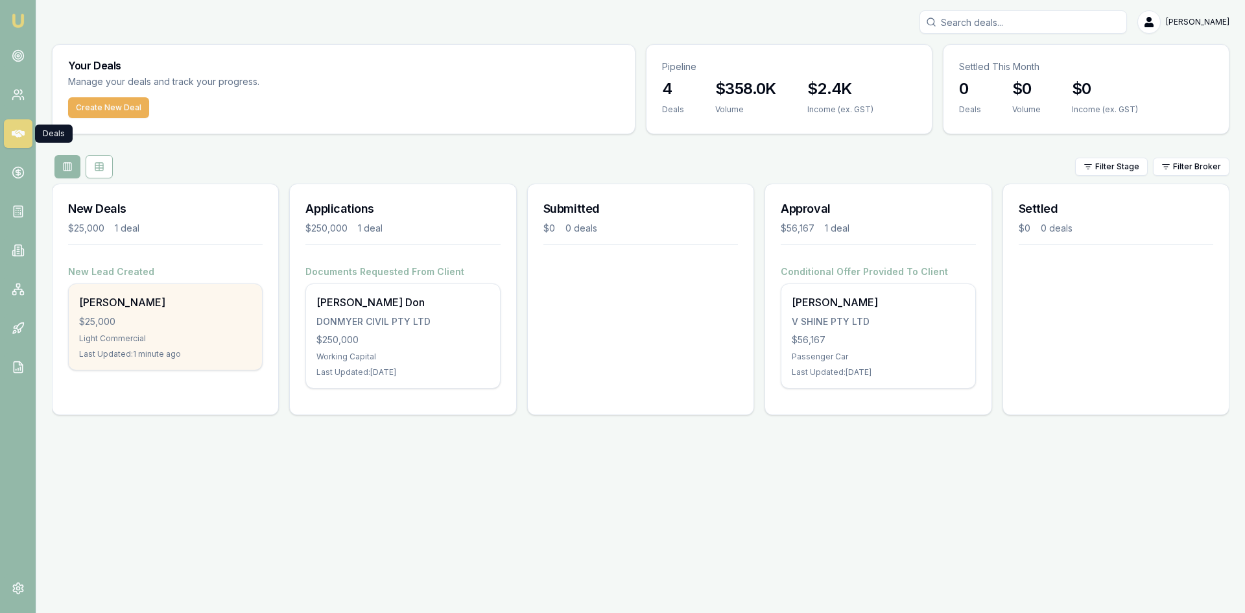
click at [215, 309] on div "Raphael Cutlack" at bounding box center [165, 302] width 173 height 16
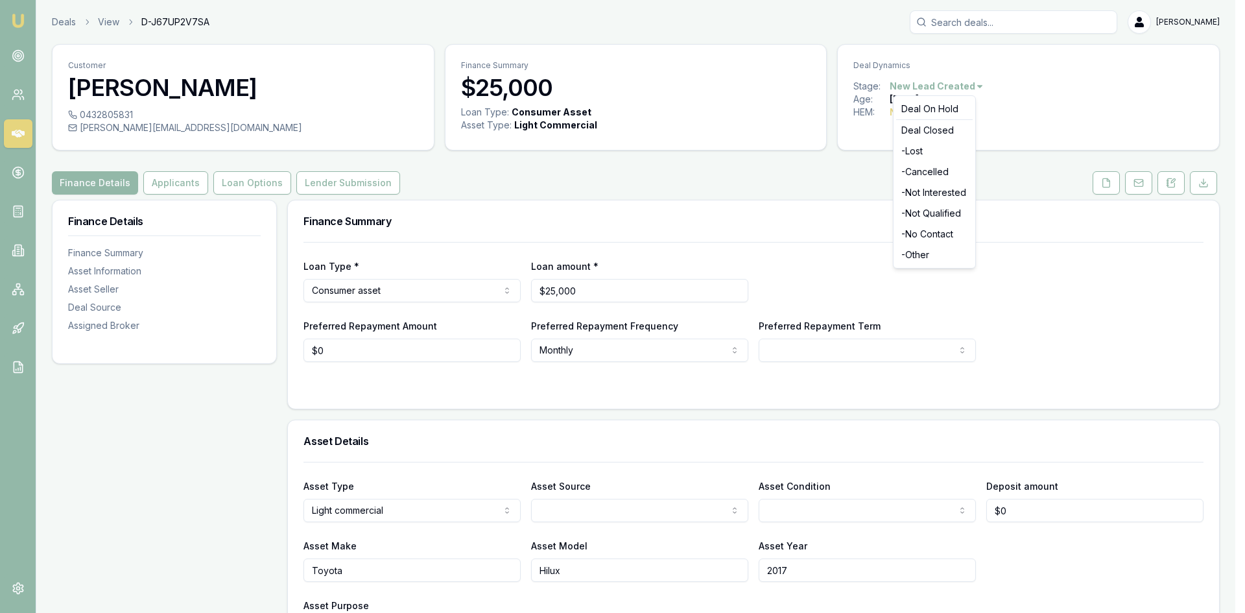
click at [974, 89] on html "Emu Broker Deals View D-J67UP2V7SA Wendy Fonseka Toggle Menu Customer Raphael C…" at bounding box center [622, 306] width 1245 height 613
click at [937, 175] on div "- Cancelled" at bounding box center [934, 171] width 77 height 21
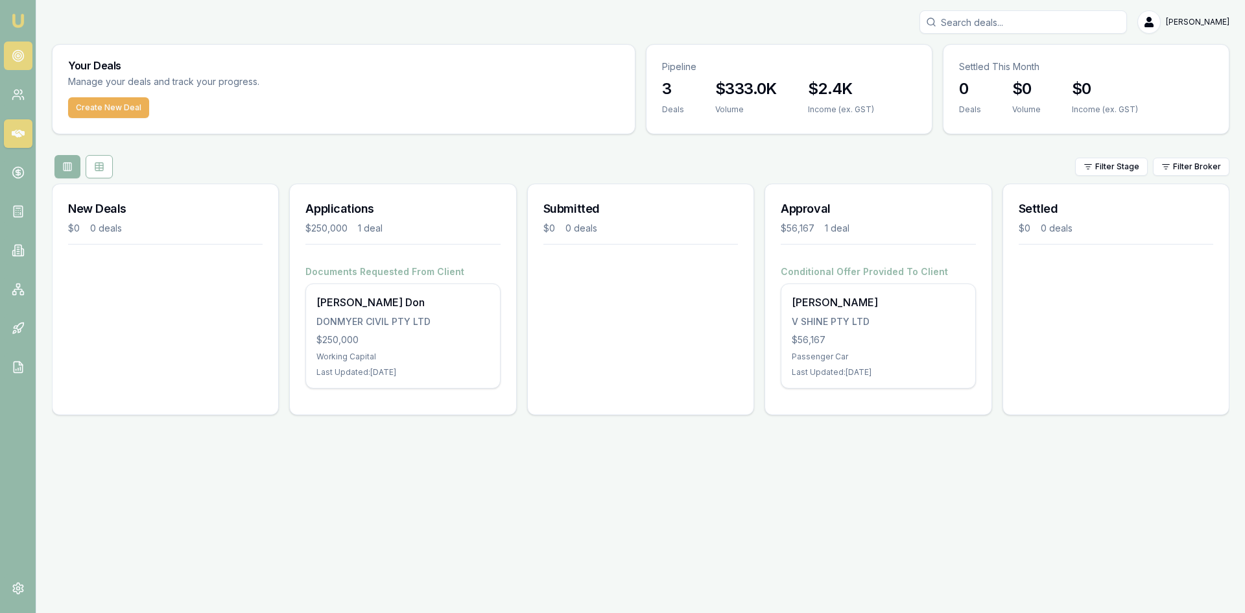
click at [17, 66] on link at bounding box center [18, 56] width 29 height 29
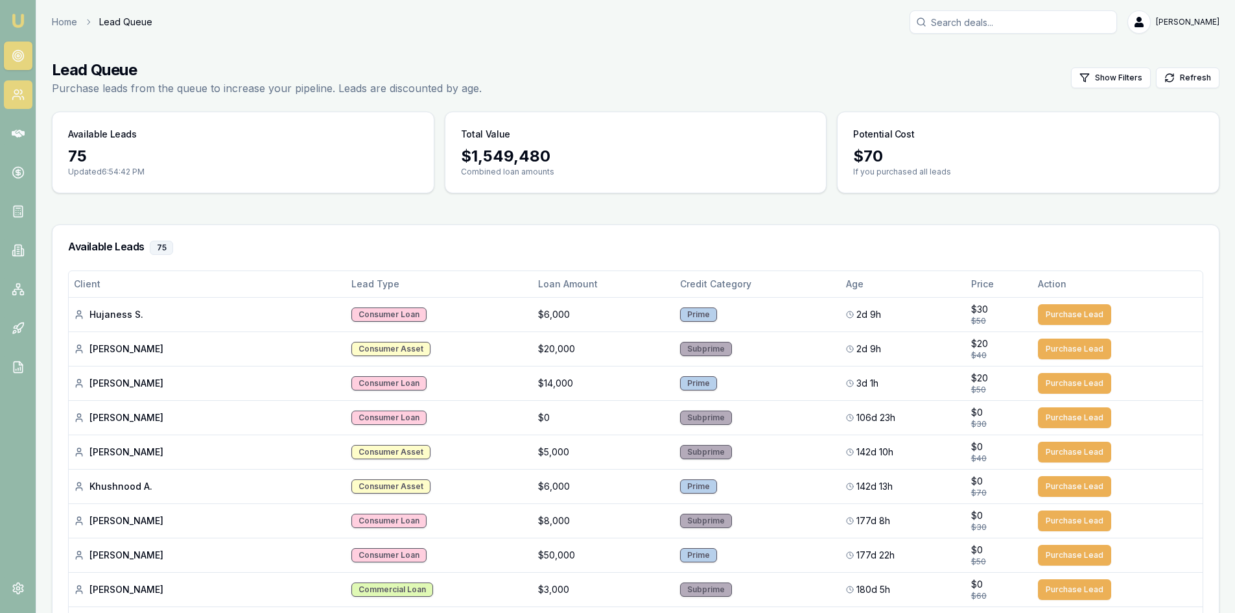
click at [23, 99] on icon at bounding box center [22, 98] width 2 height 3
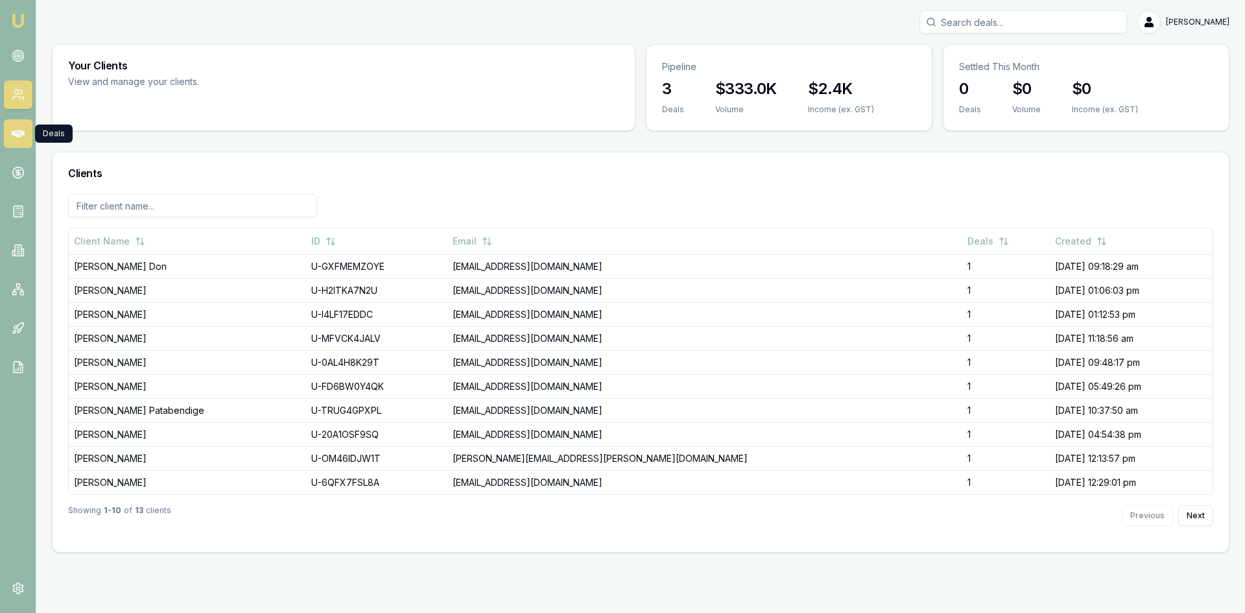
click at [18, 124] on link at bounding box center [18, 133] width 29 height 29
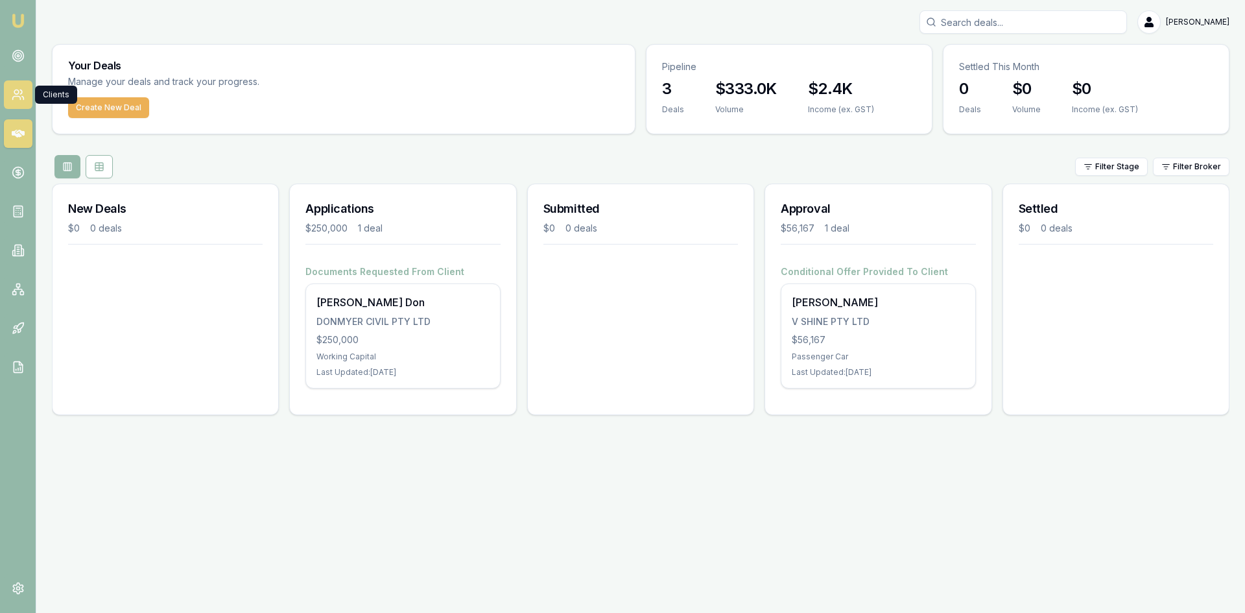
click at [17, 101] on link at bounding box center [18, 94] width 29 height 29
